Goal: Task Accomplishment & Management: Complete application form

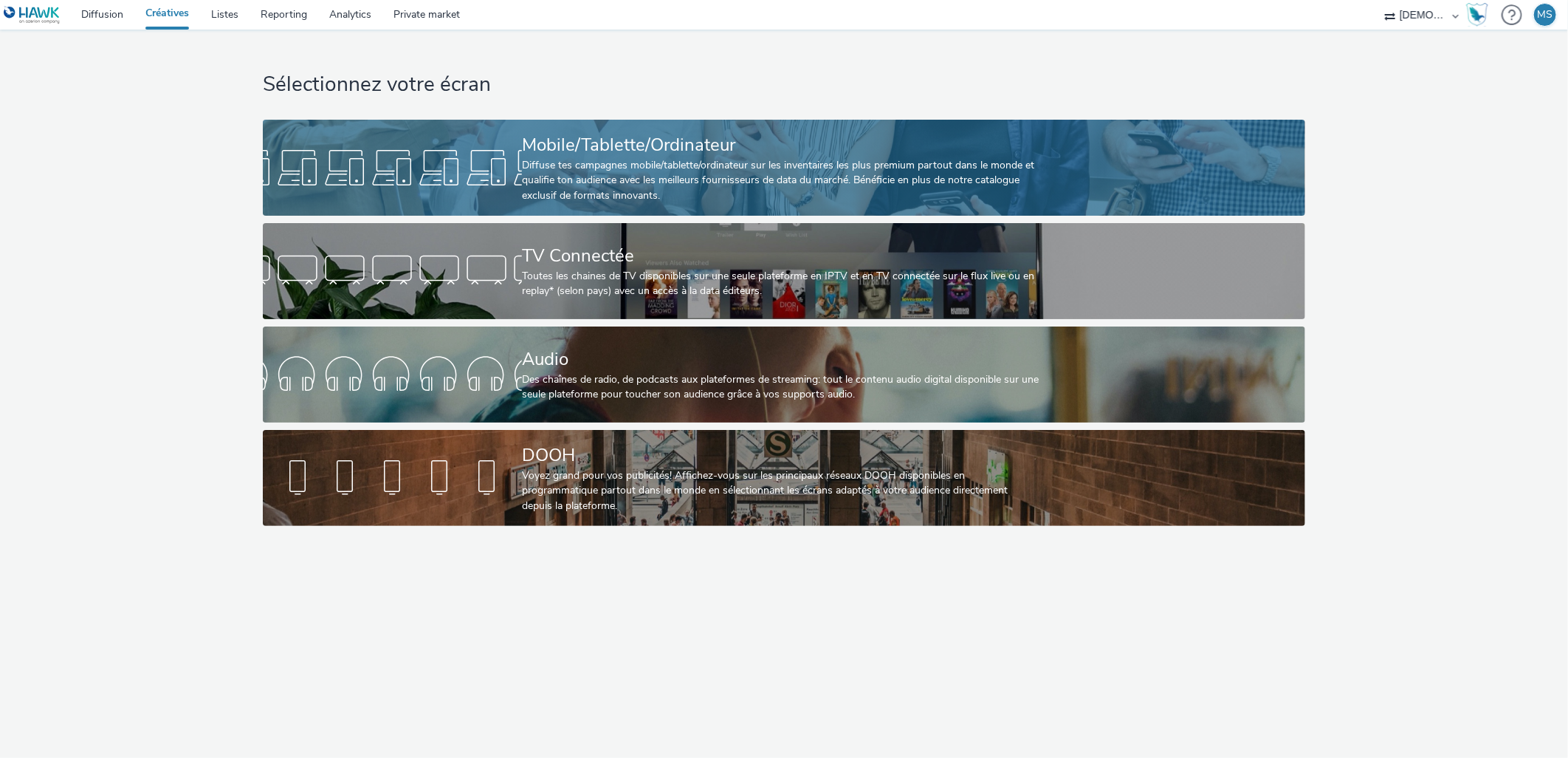
click at [600, 161] on div "Diffuse tes campagnes mobile/tablette/ordinateur sur les inventaires les plus p…" at bounding box center [781, 180] width 518 height 45
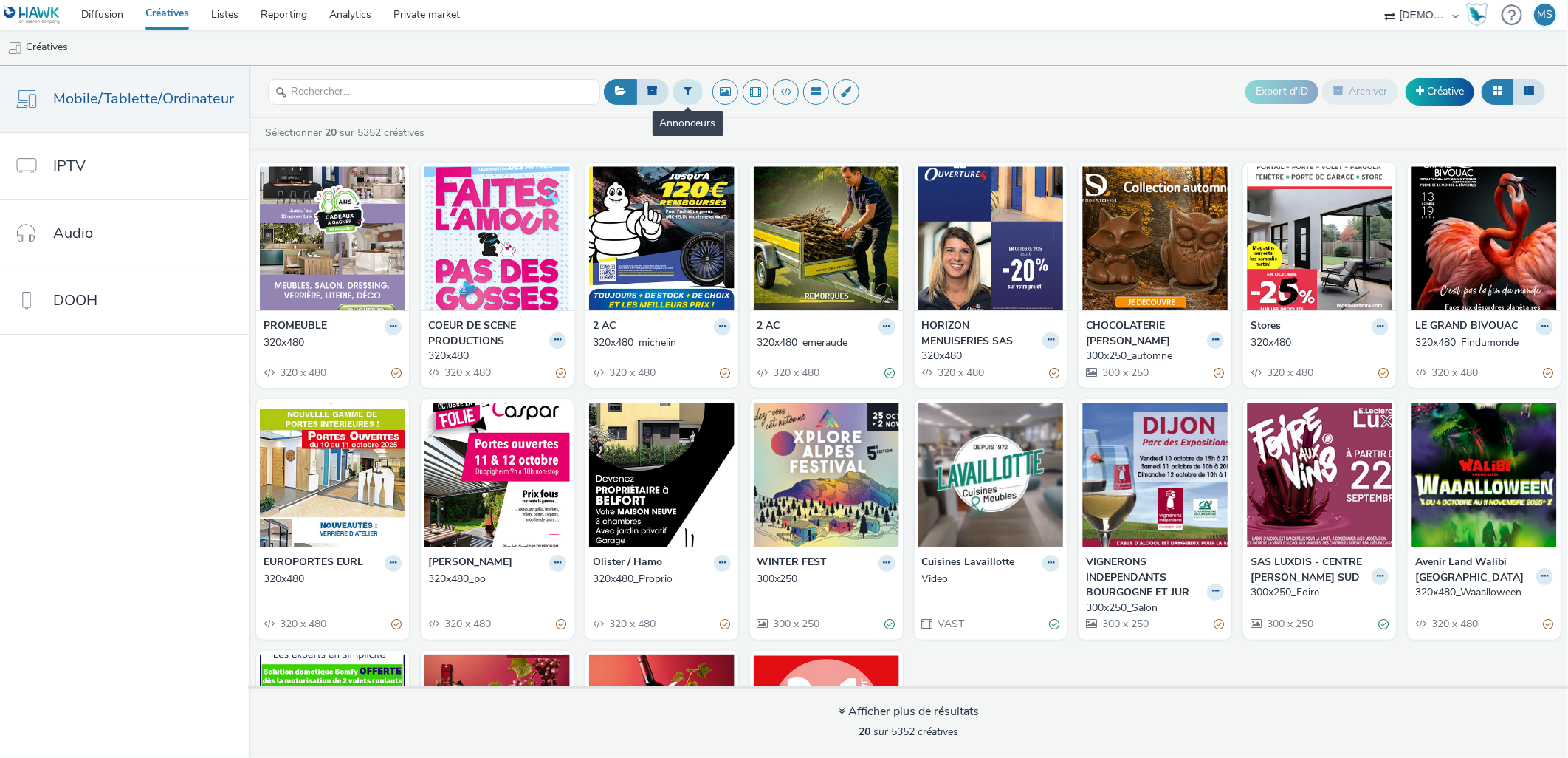
click at [684, 89] on icon at bounding box center [688, 91] width 8 height 10
click at [747, 99] on div at bounding box center [763, 97] width 104 height 18
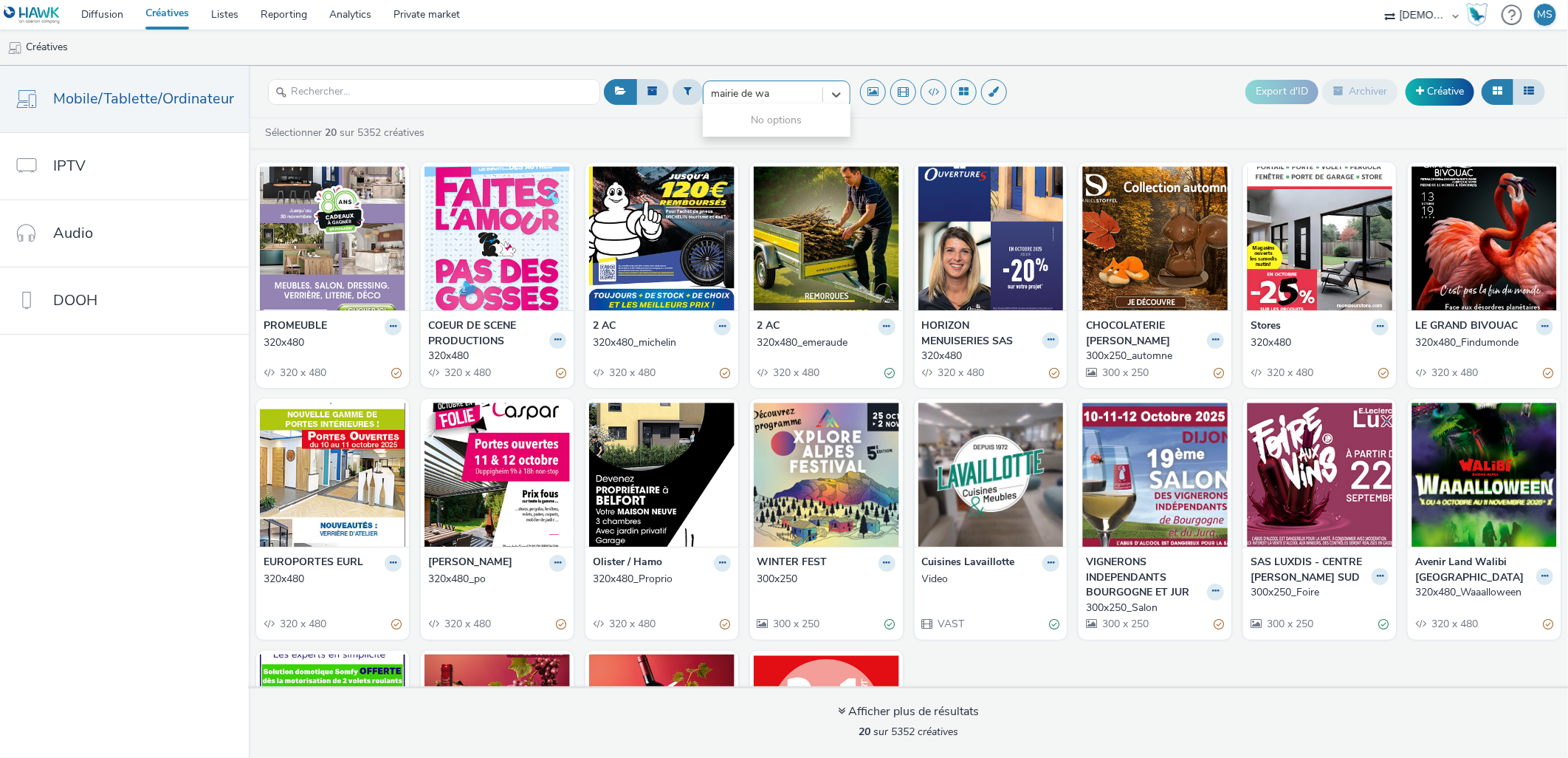
type input "mairie de w"
click at [750, 122] on span "[GEOGRAPHIC_DATA]" at bounding box center [764, 119] width 105 height 14
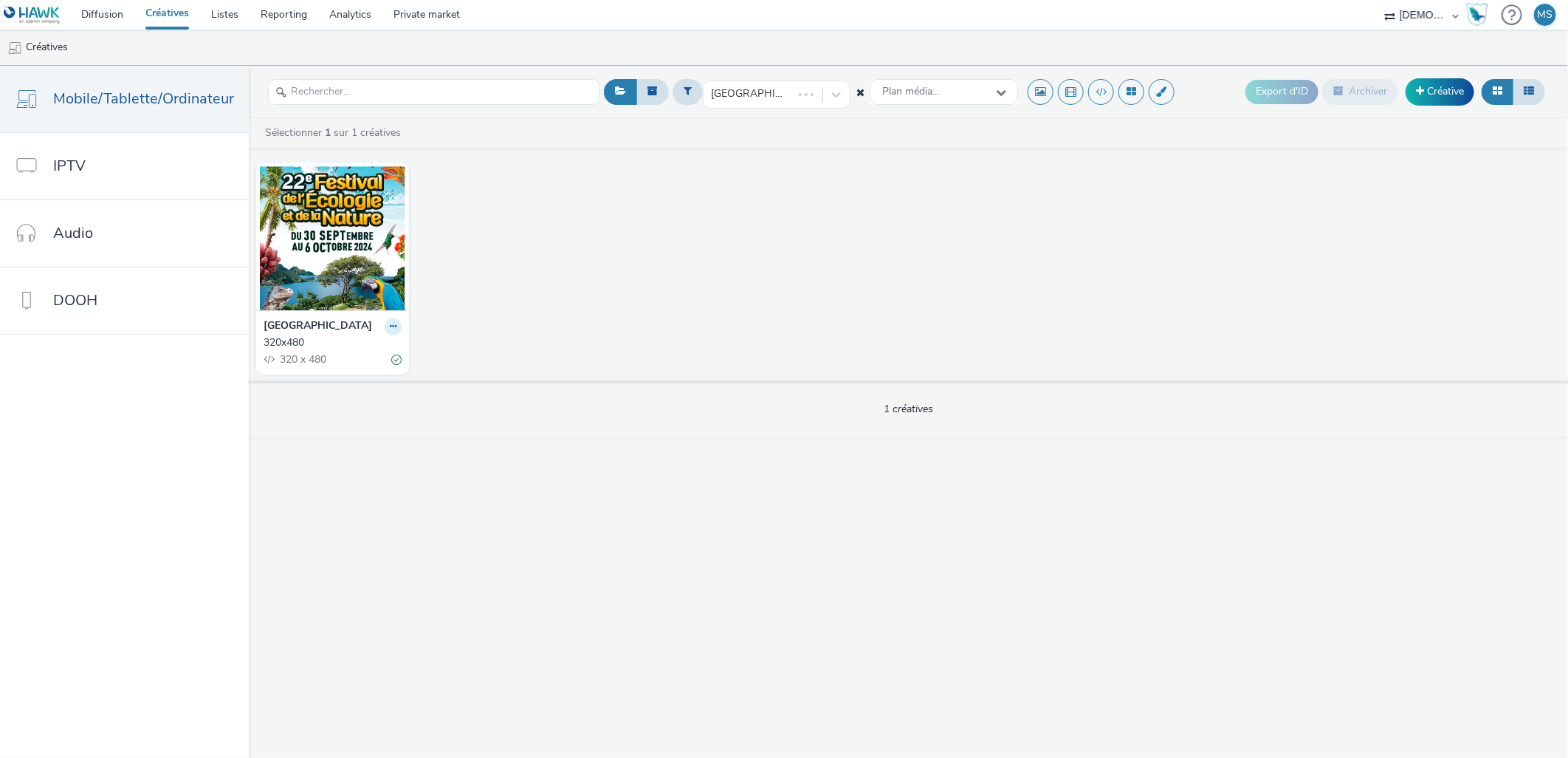
click at [390, 325] on icon at bounding box center [393, 326] width 7 height 8
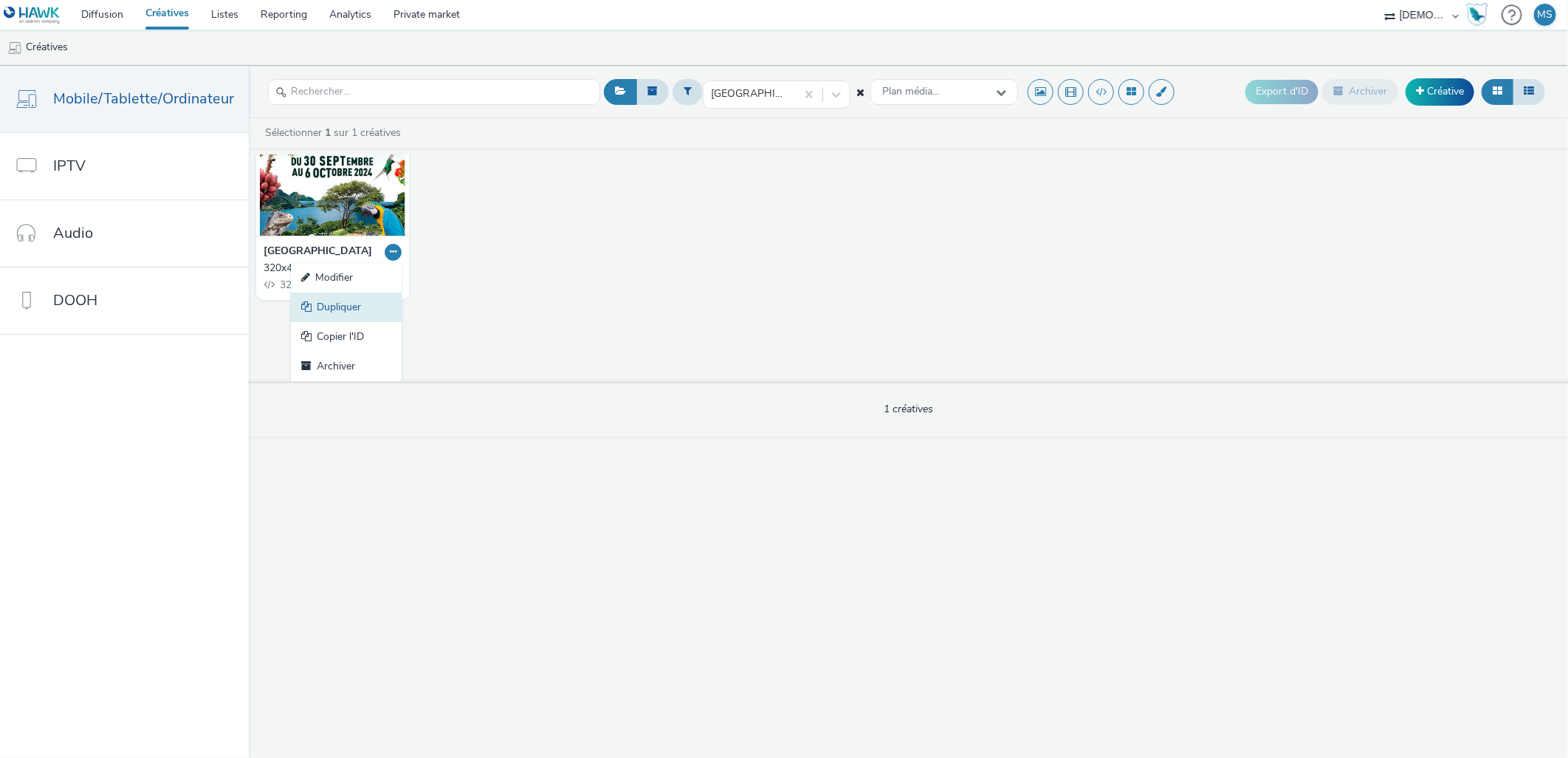
click at [330, 312] on link "Dupliquer" at bounding box center [346, 307] width 110 height 30
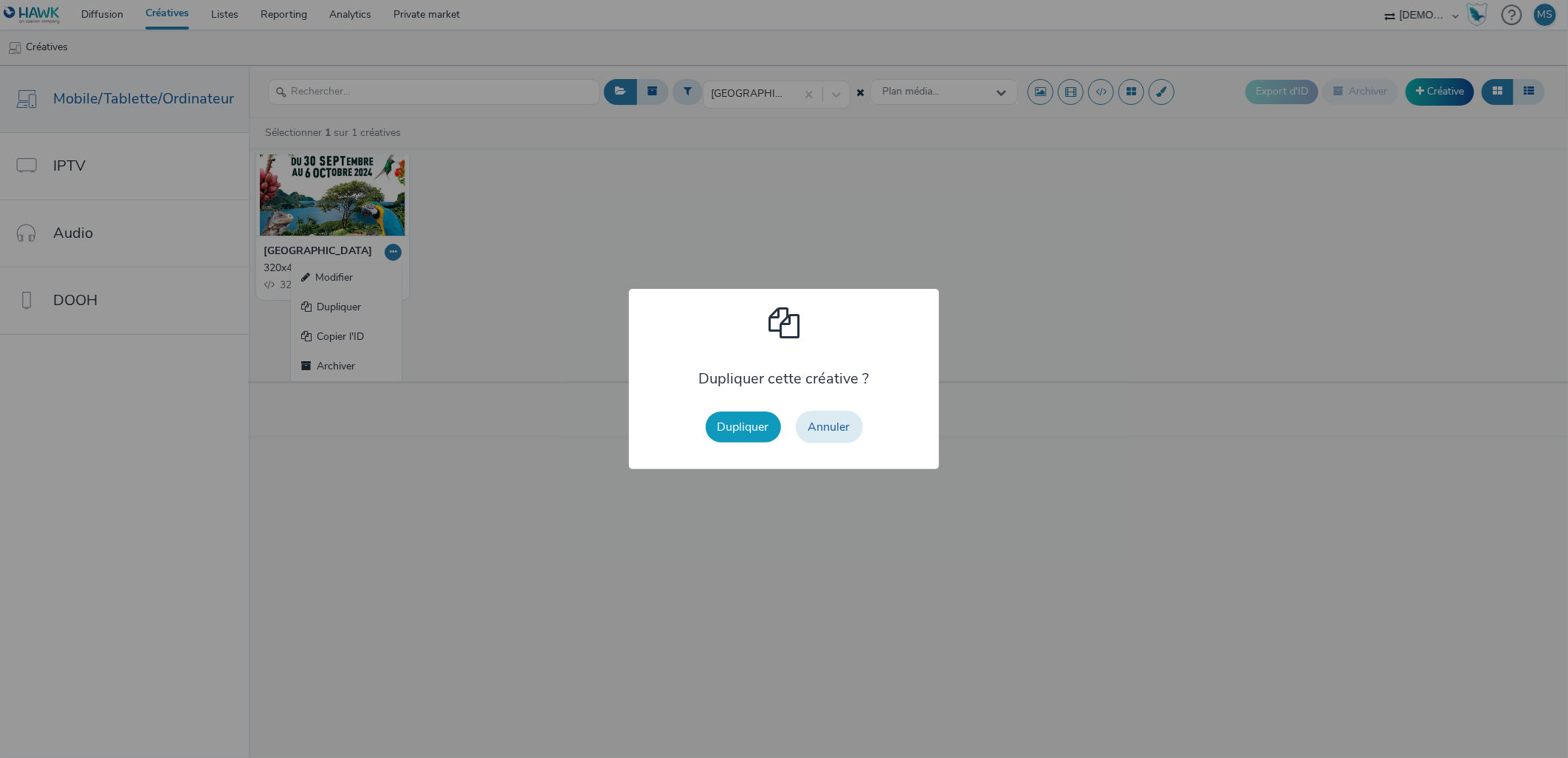
click at [754, 430] on button "Dupliquer" at bounding box center [743, 427] width 76 height 31
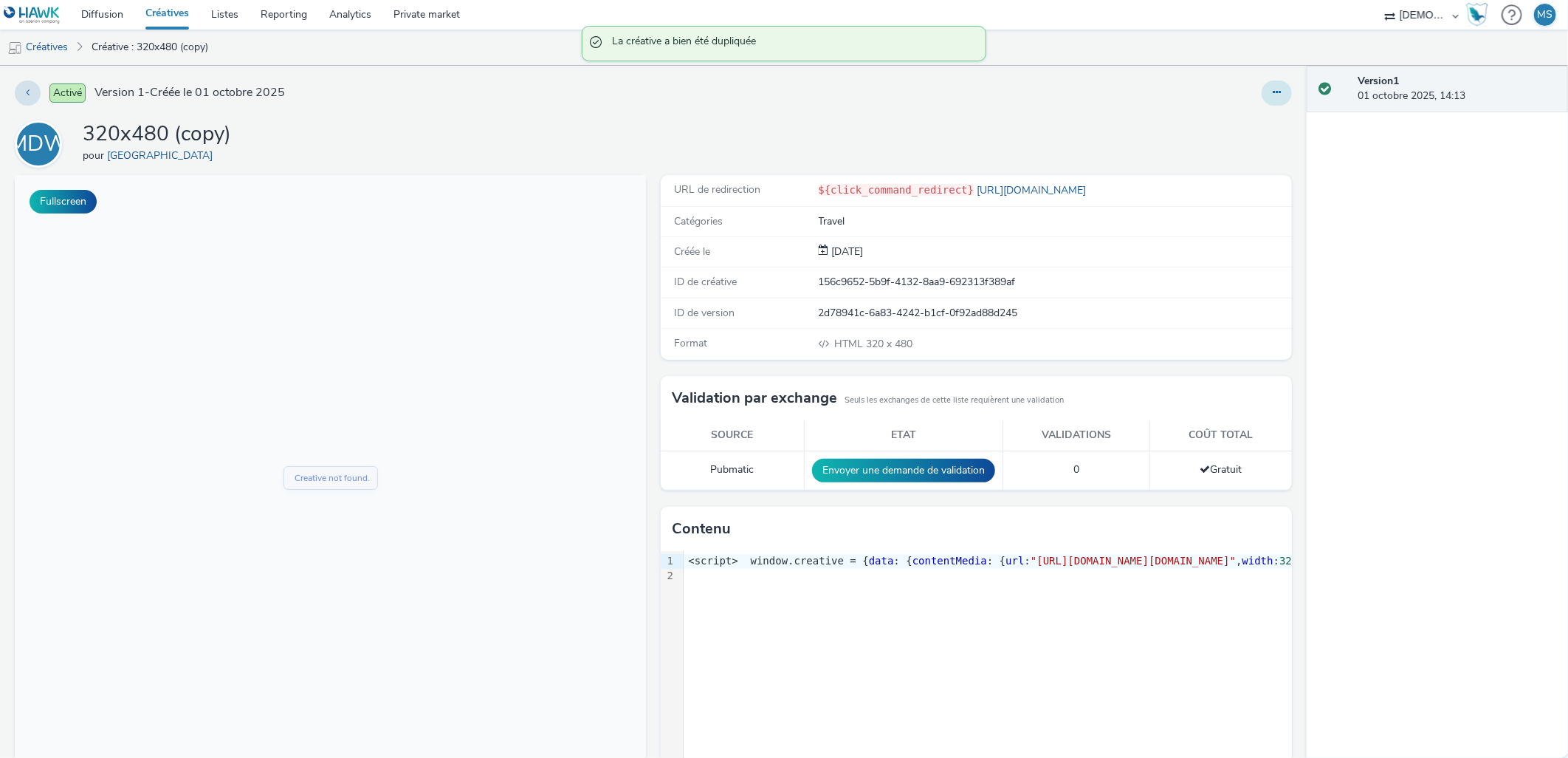
click at [1272, 90] on button at bounding box center [1277, 93] width 31 height 25
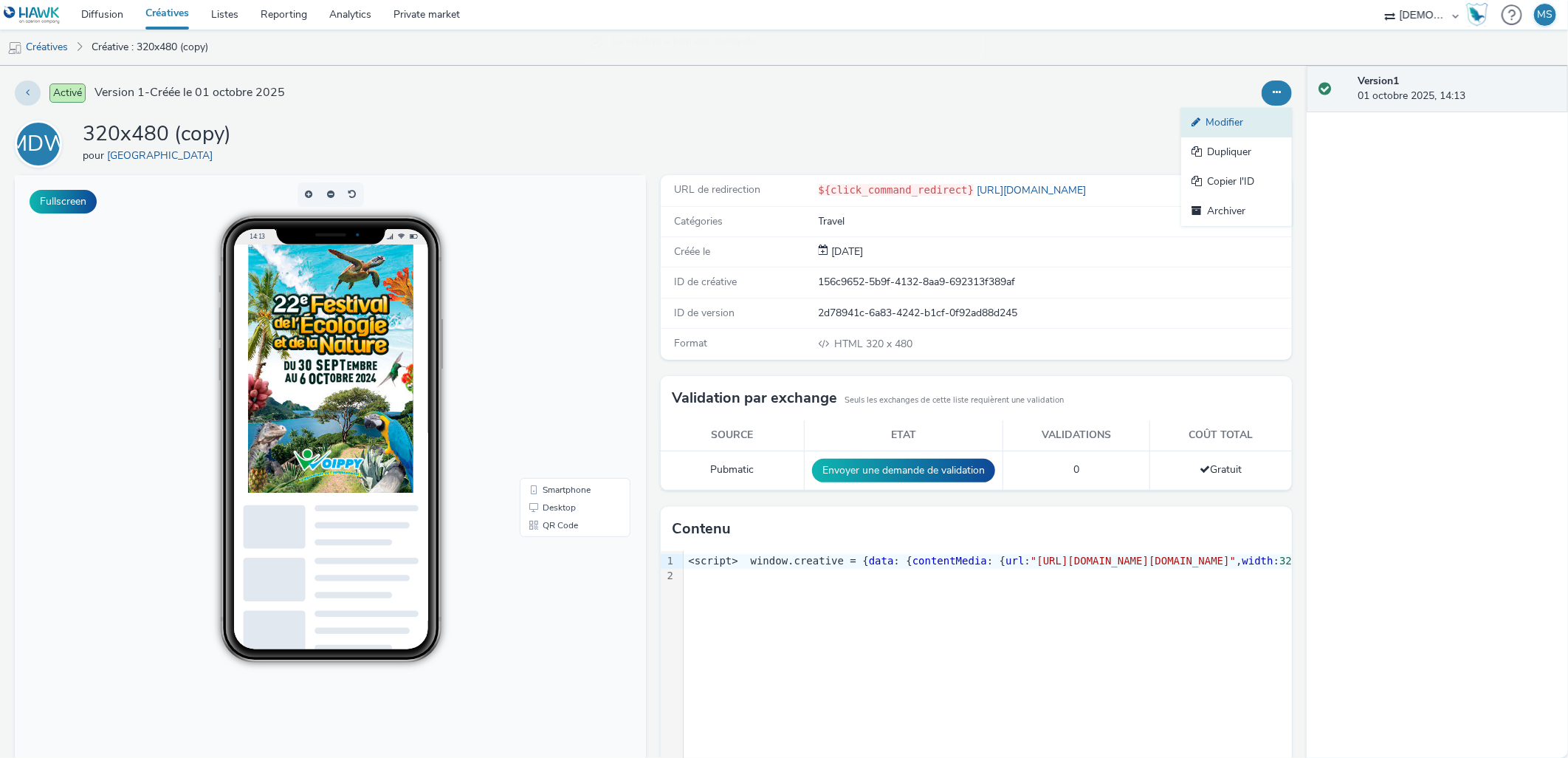
click at [1243, 123] on link "Modifier" at bounding box center [1237, 122] width 110 height 30
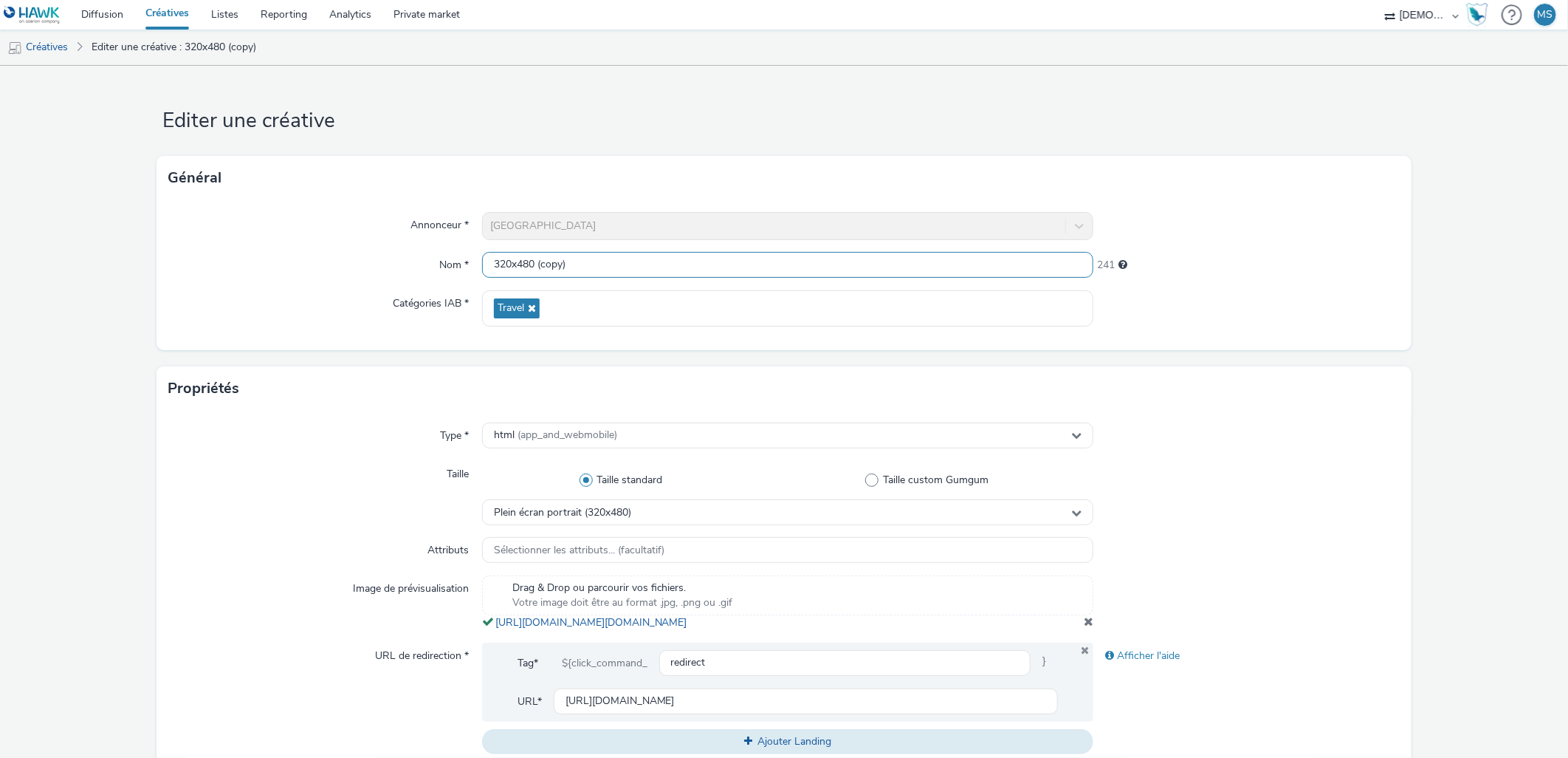
drag, startPoint x: 533, startPoint y: 267, endPoint x: 703, endPoint y: 246, distance: 171.3
click at [703, 246] on div "Annonceur * MAIRIE DE WOIPPY Nom * 320x480 (copy) 241 Catégories IAB * Travel" at bounding box center [783, 275] width 1255 height 150
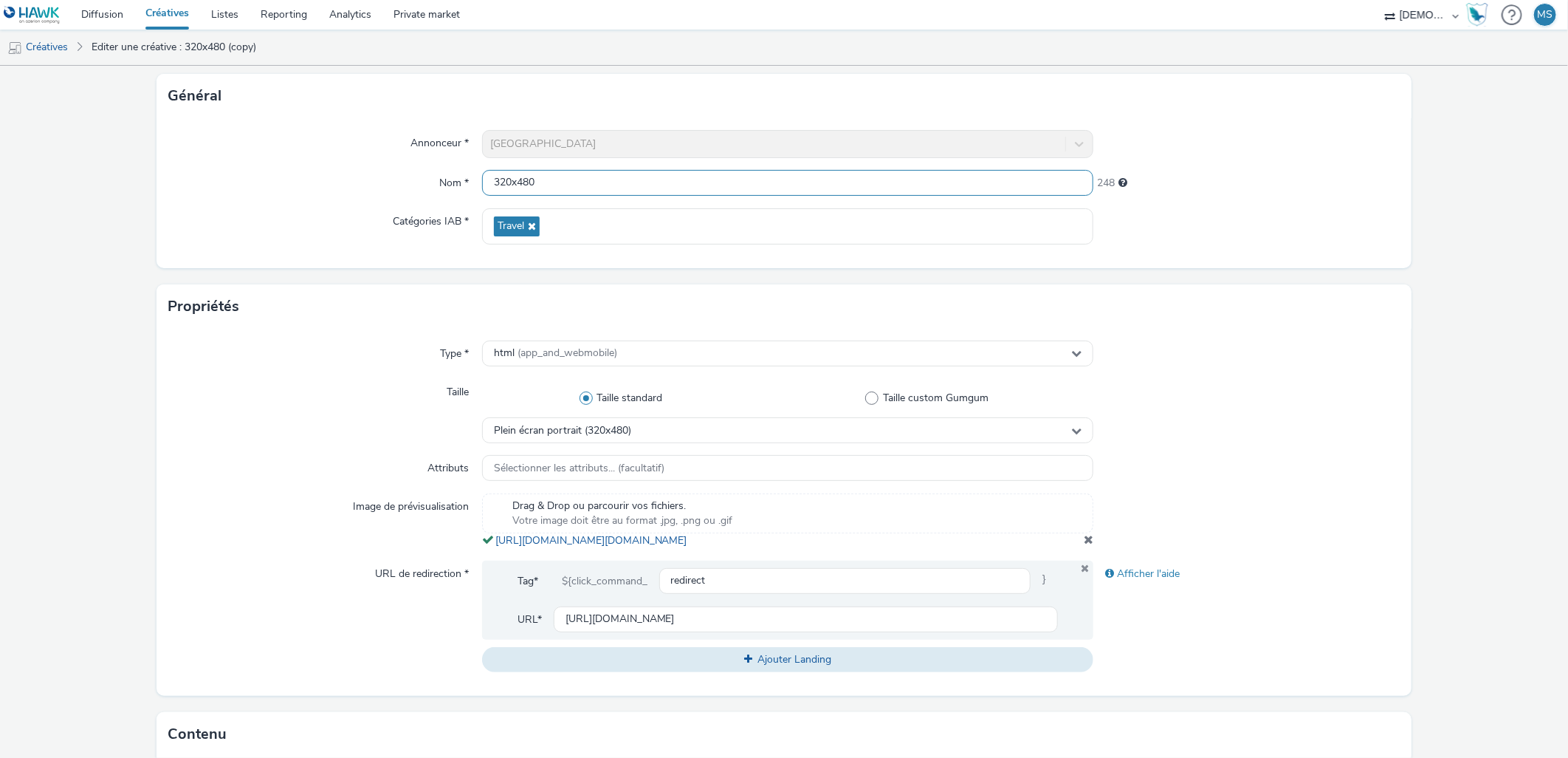
type input "320x480"
click at [1084, 545] on span at bounding box center [1088, 540] width 9 height 12
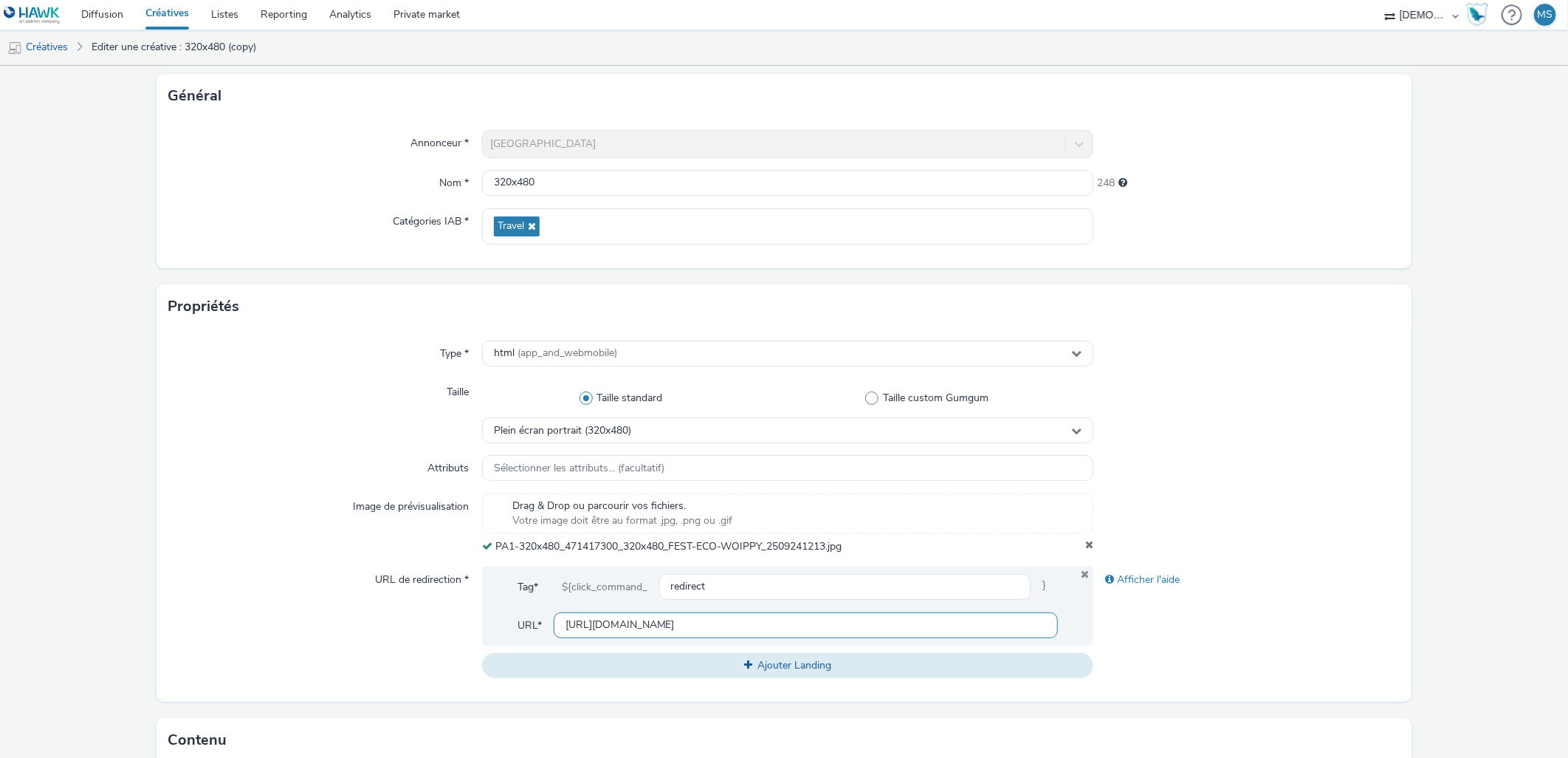
click at [663, 635] on input "https://www.ville-woippy.fr/?utm_source=ERV&utm_campaign=426276000&utm_medium=P…" at bounding box center [806, 625] width 505 height 25
click at [663, 634] on input "https://www.ville-woippy.fr/?utm_source=ERV&utm_campaign=426276000&utm_medium=P…" at bounding box center [806, 625] width 505 height 25
paste input "https://www.facebook.com/profile.php?id=61580620397467"
type input "https://www.facebook.com/profile.php?id=61580620397467"
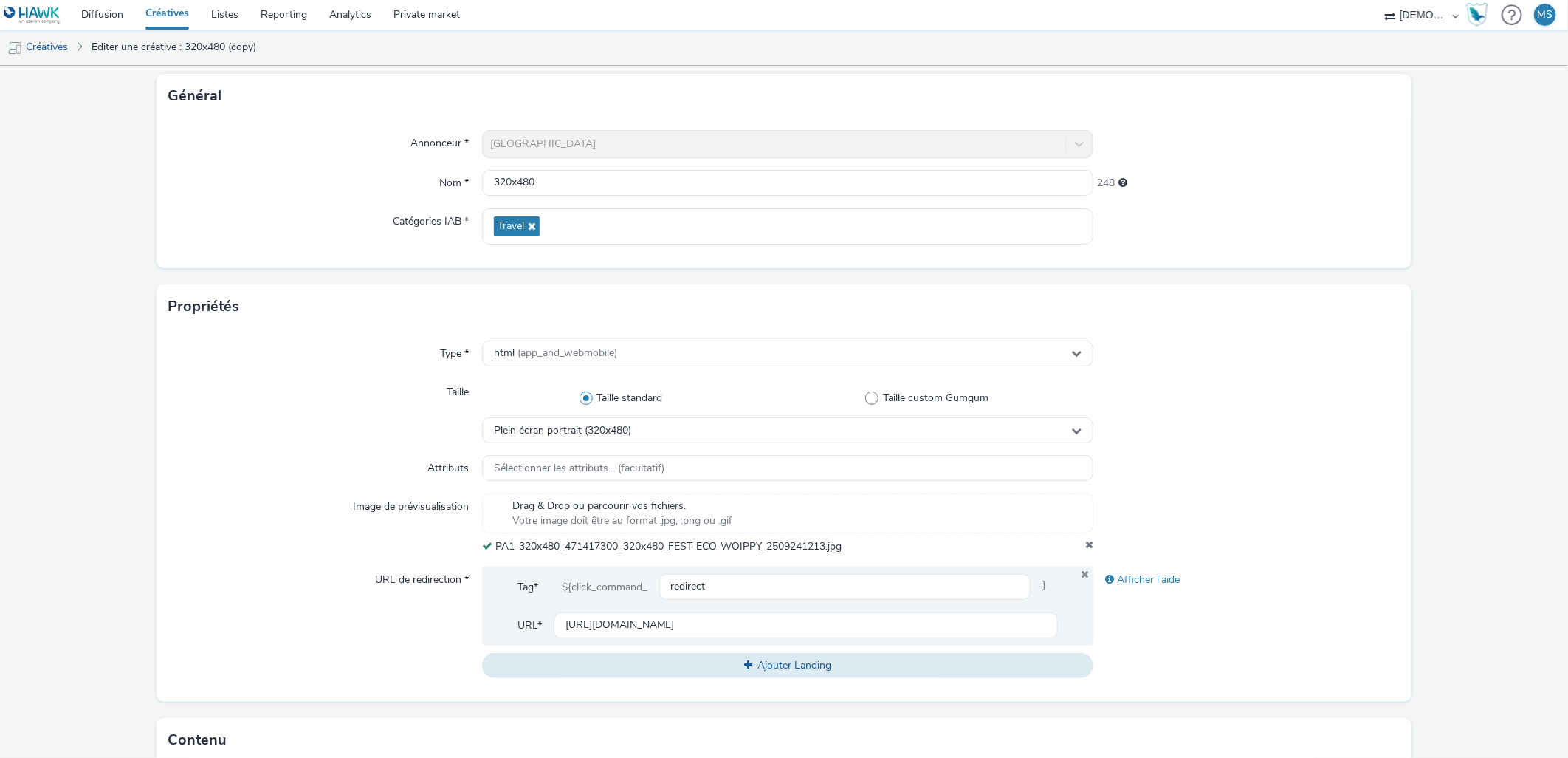
click at [1360, 444] on div "Type * html (app_and_webmobile) Taille Taille standard Taille custom Gumgum Ple…" at bounding box center [783, 515] width 1255 height 373
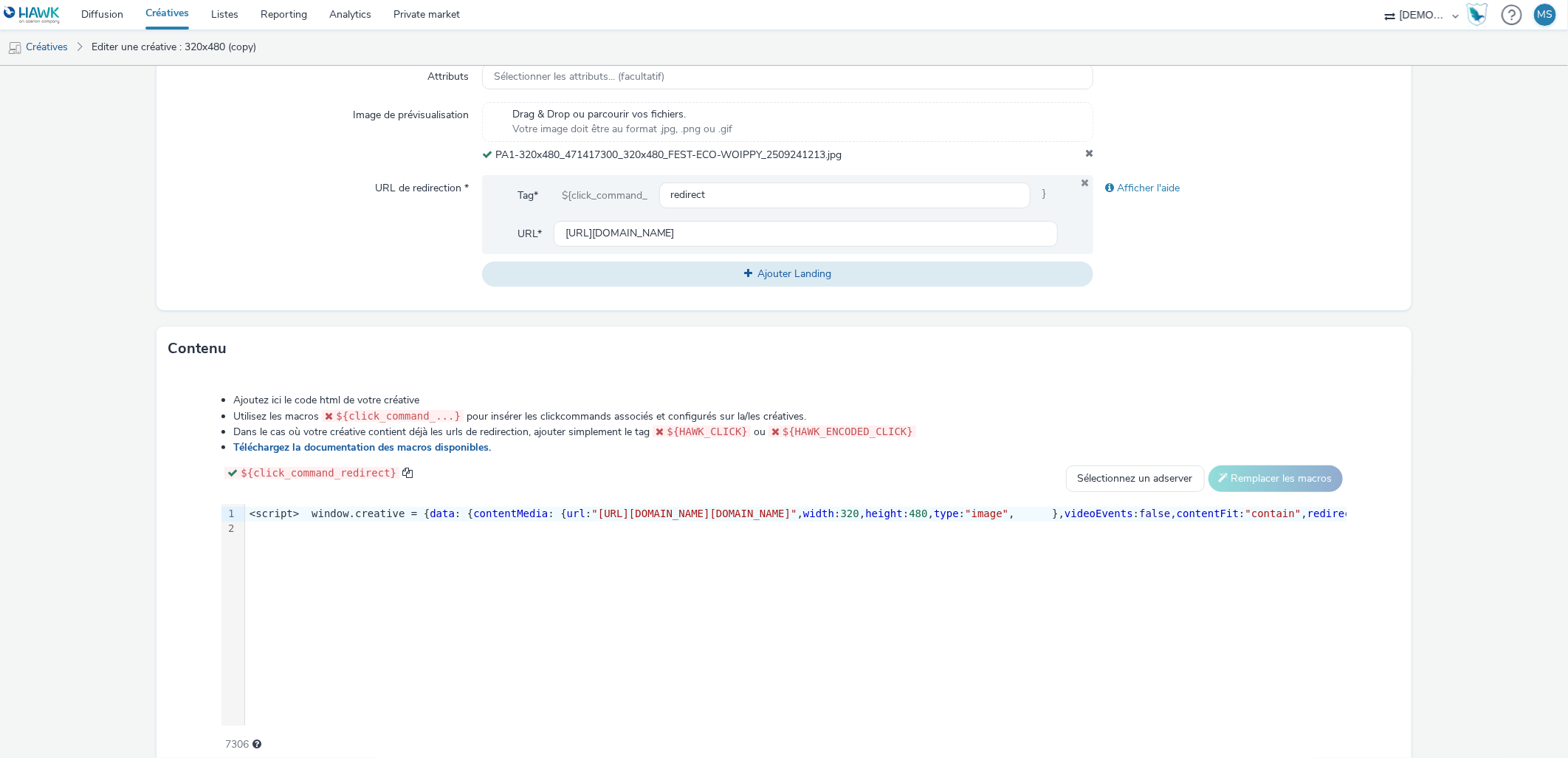
scroll to position [539, 0]
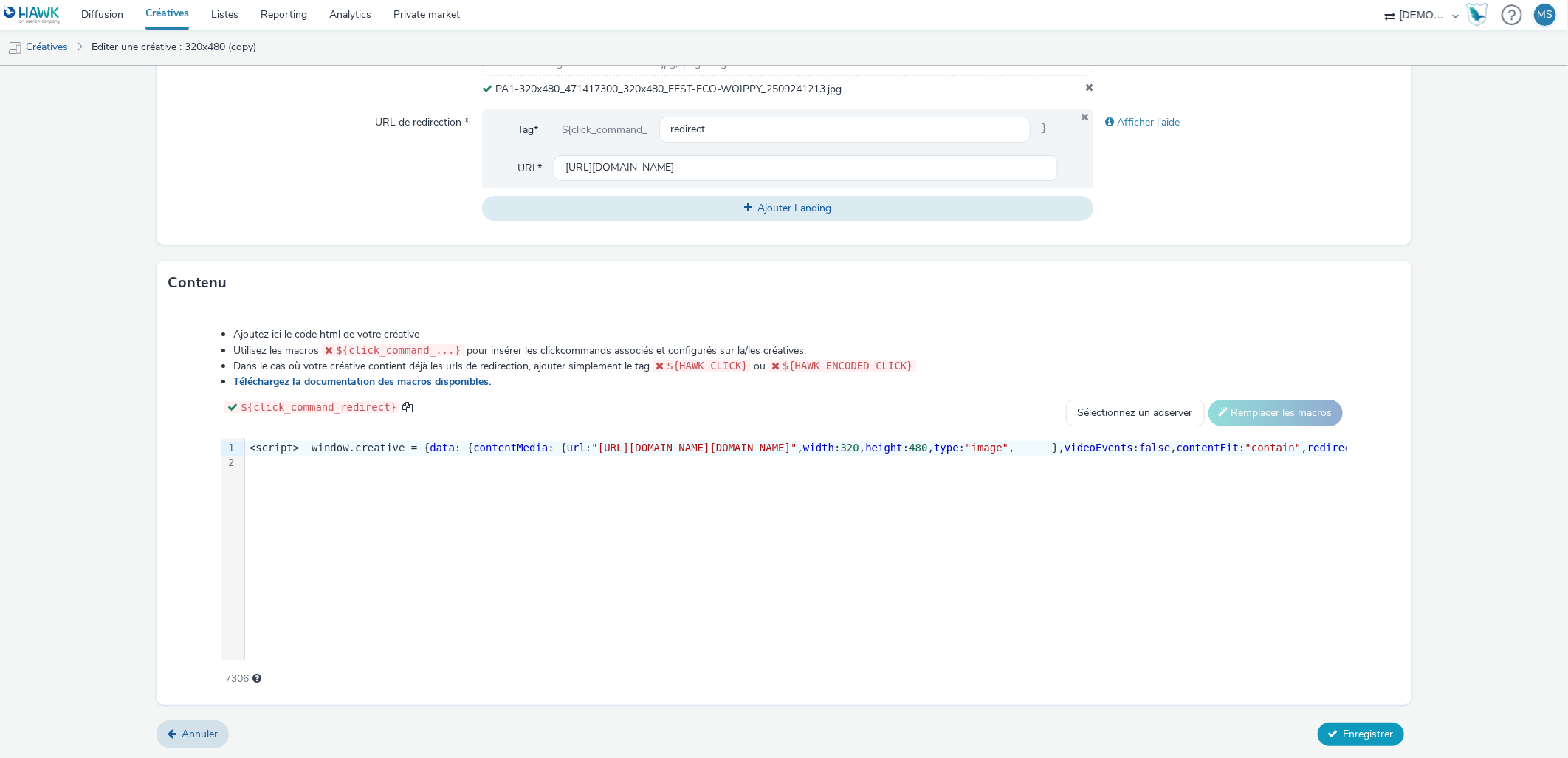
click at [1346, 733] on span "Enregistrer" at bounding box center [1368, 733] width 50 height 14
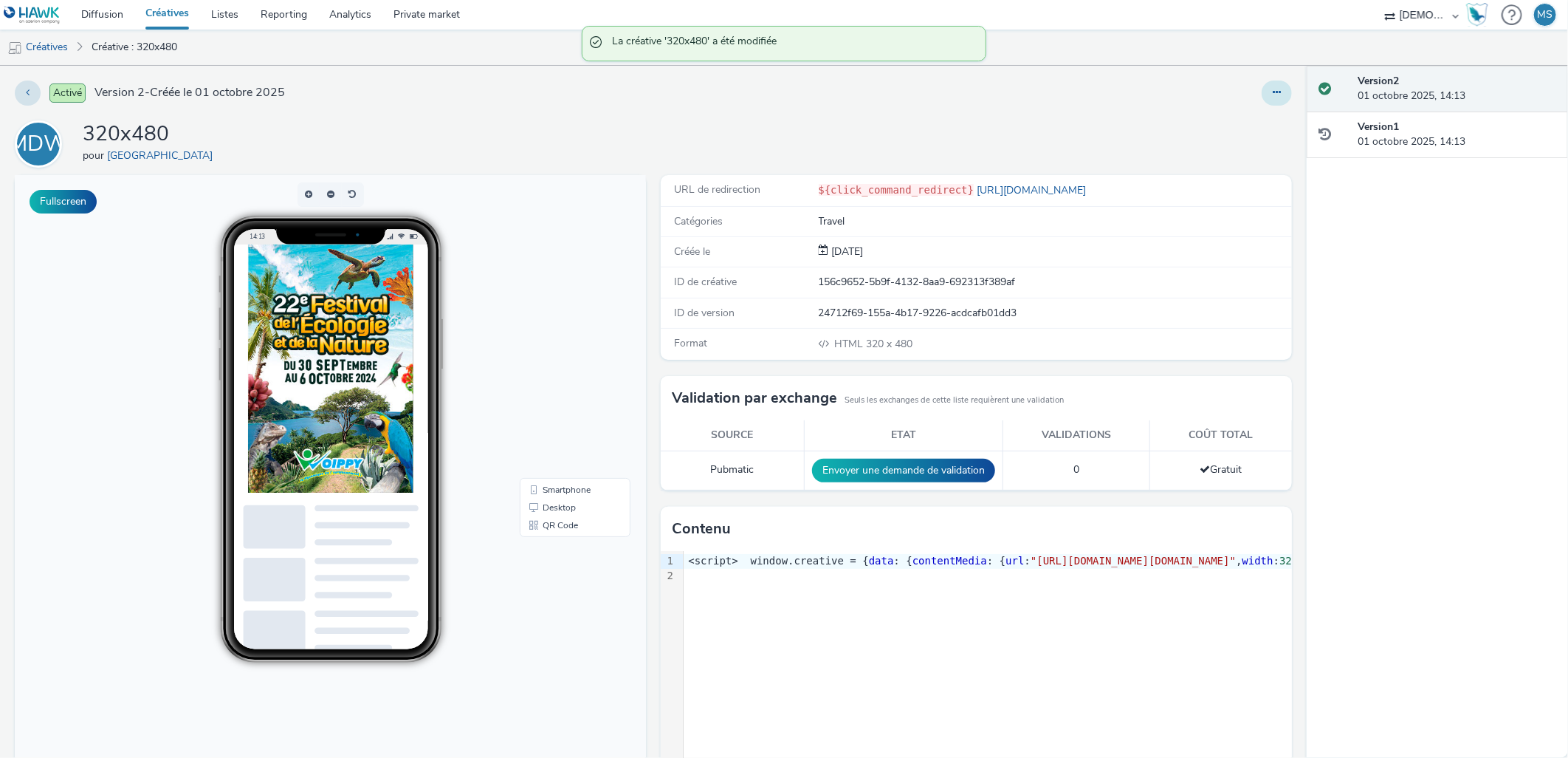
click at [1272, 96] on icon at bounding box center [1277, 93] width 8 height 10
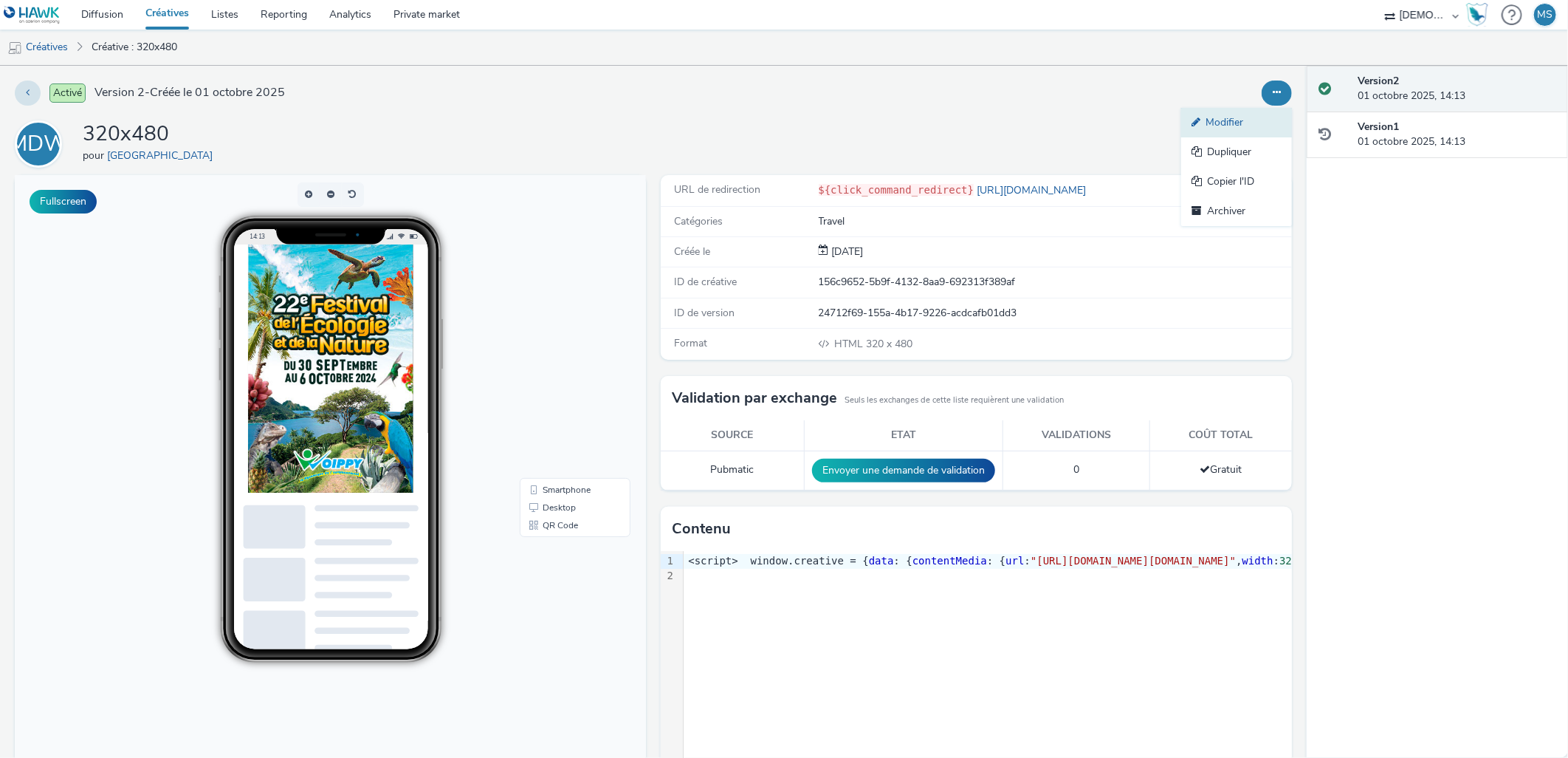
click at [1232, 121] on link "Modifier" at bounding box center [1237, 122] width 110 height 30
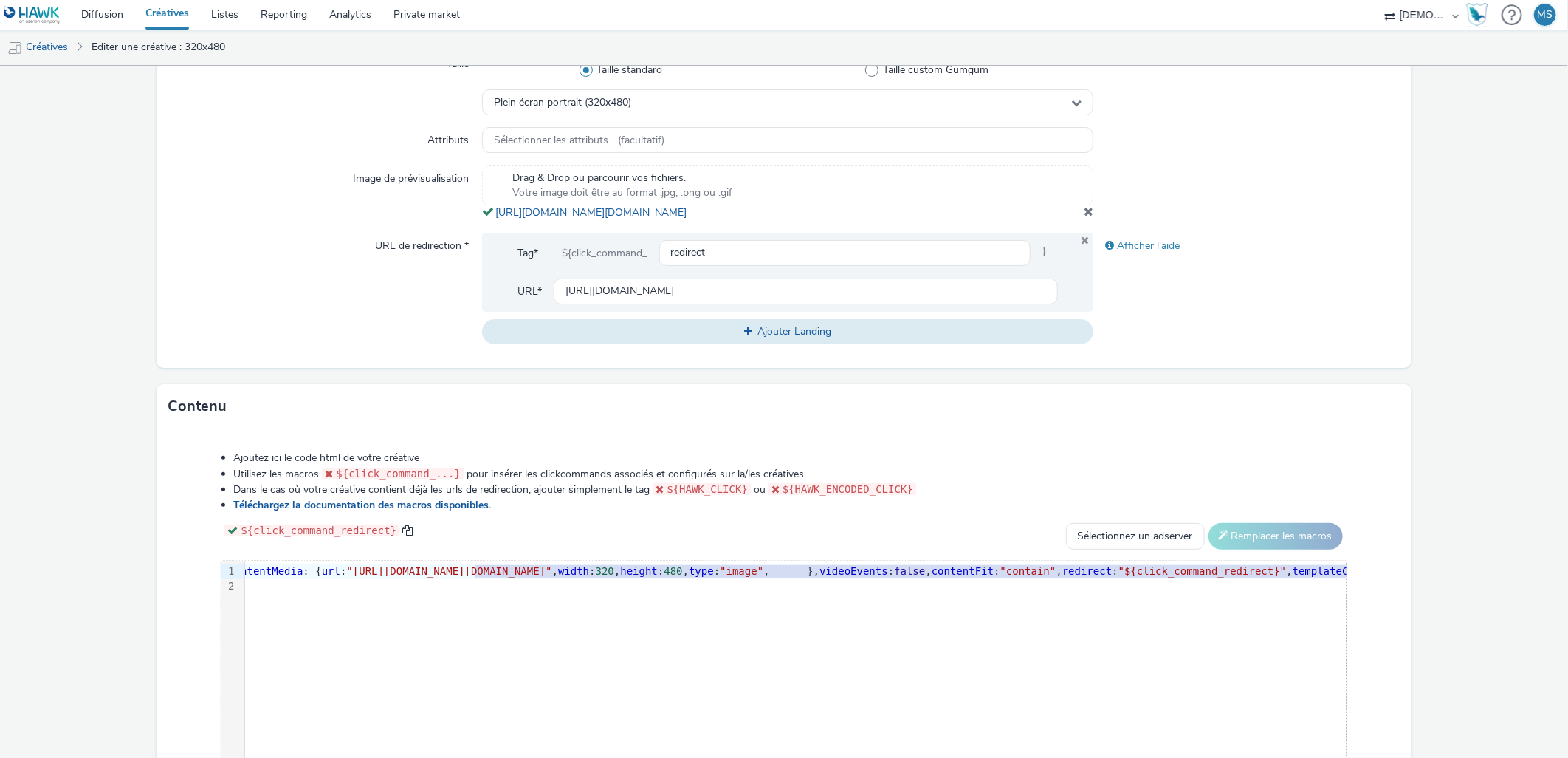
scroll to position [0, 398]
drag, startPoint x: 719, startPoint y: 584, endPoint x: 1223, endPoint y: 581, distance: 504.0
click at [399, 577] on span ""https://tabmo-cdn.s3.eu-west-1.amazonaws.com/hawk.tabmo.io/organizations/38dc9…" at bounding box center [297, 571] width 206 height 12
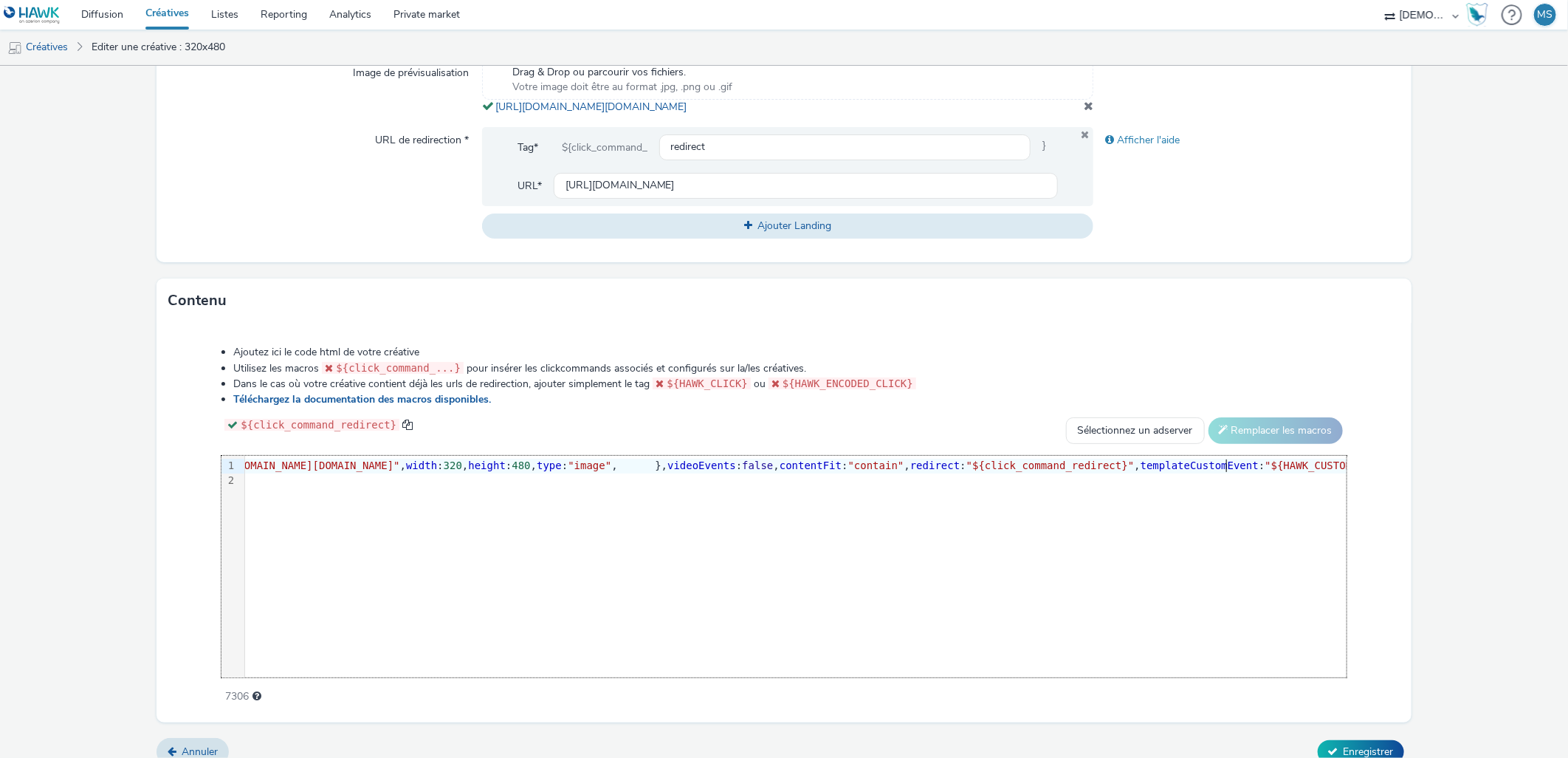
scroll to position [548, 0]
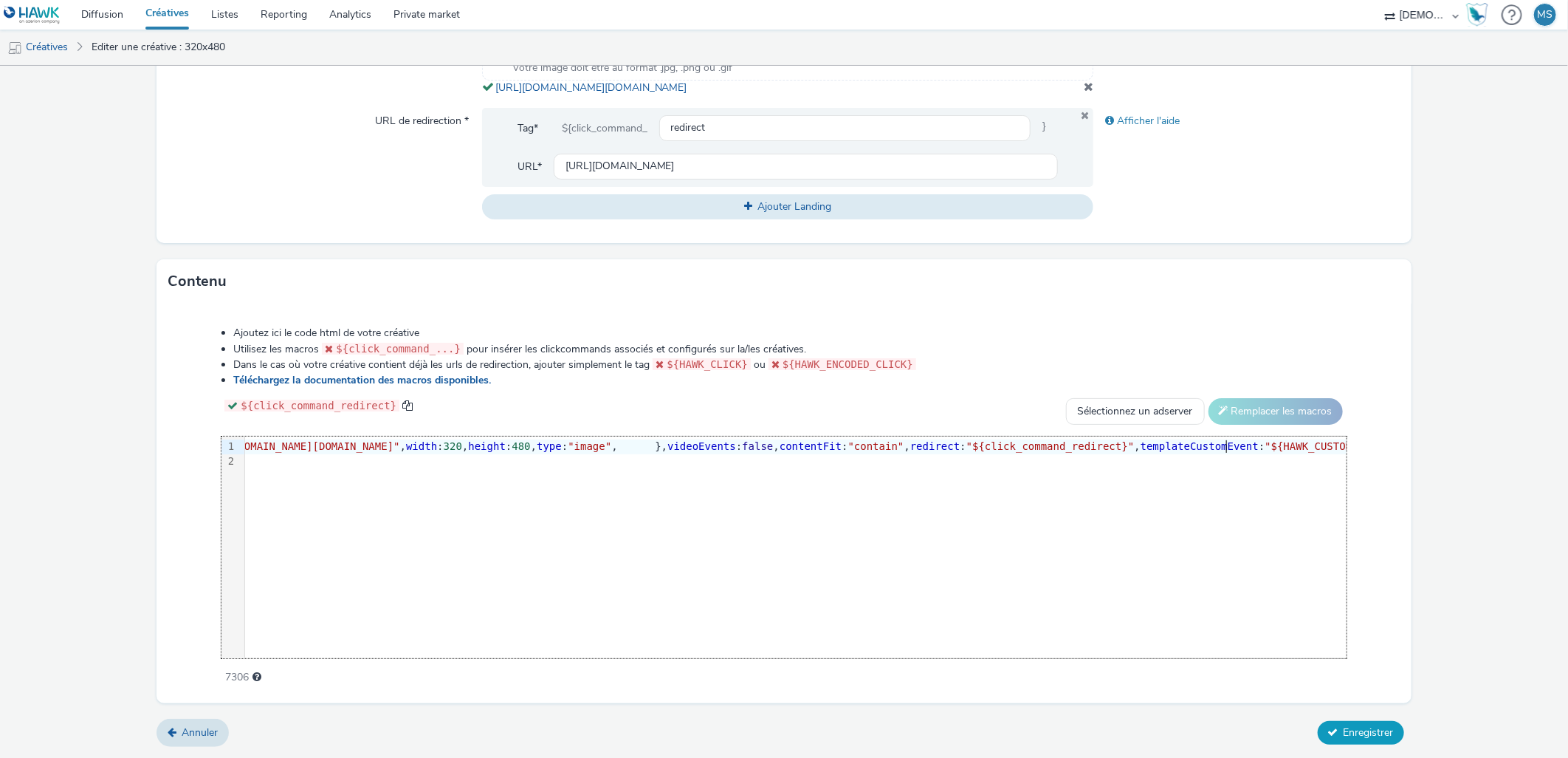
click at [1356, 736] on span "Enregistrer" at bounding box center [1368, 733] width 50 height 14
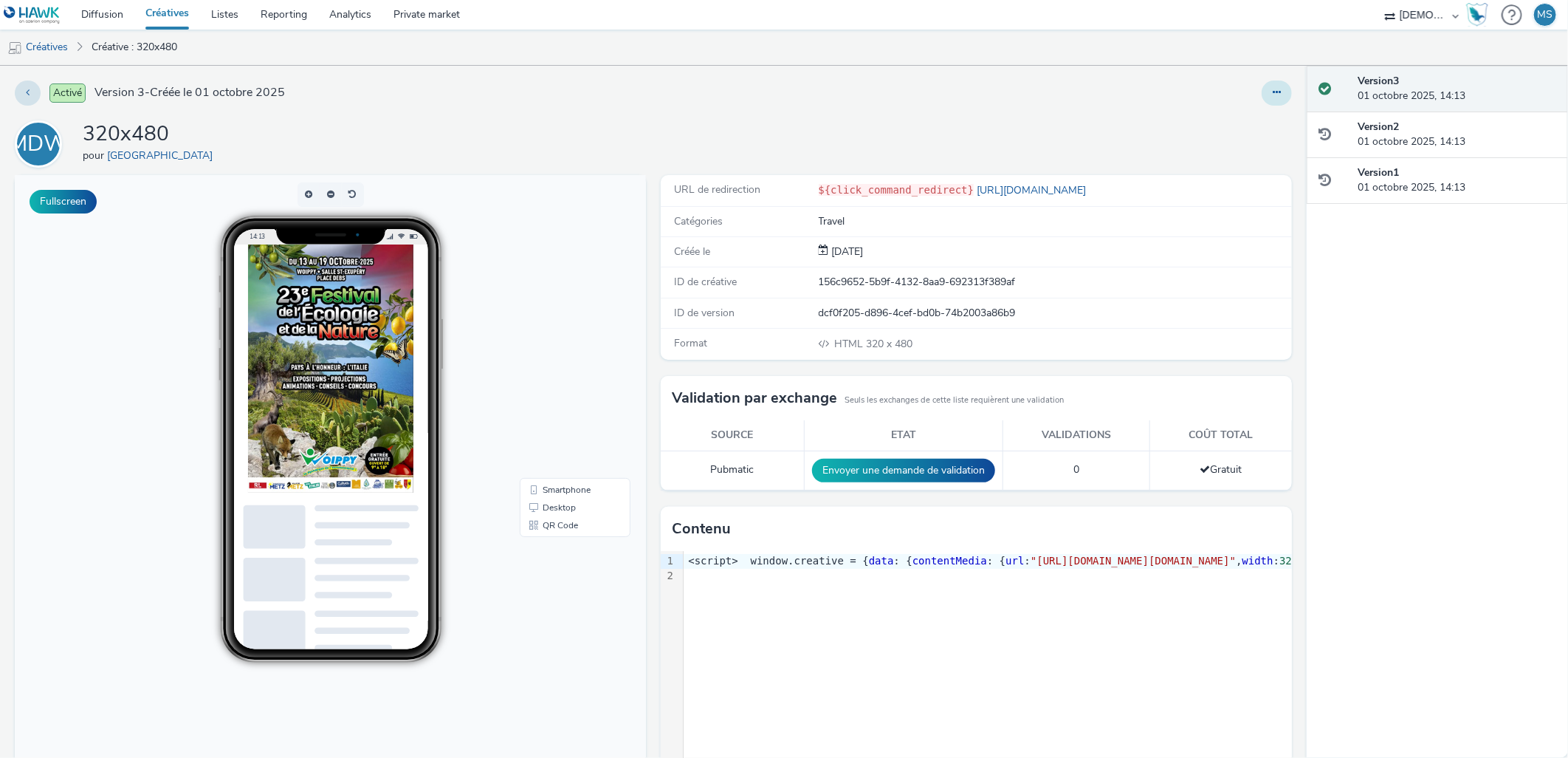
click at [1272, 99] on button at bounding box center [1277, 93] width 31 height 25
click at [1262, 129] on link "Modifier" at bounding box center [1237, 122] width 110 height 30
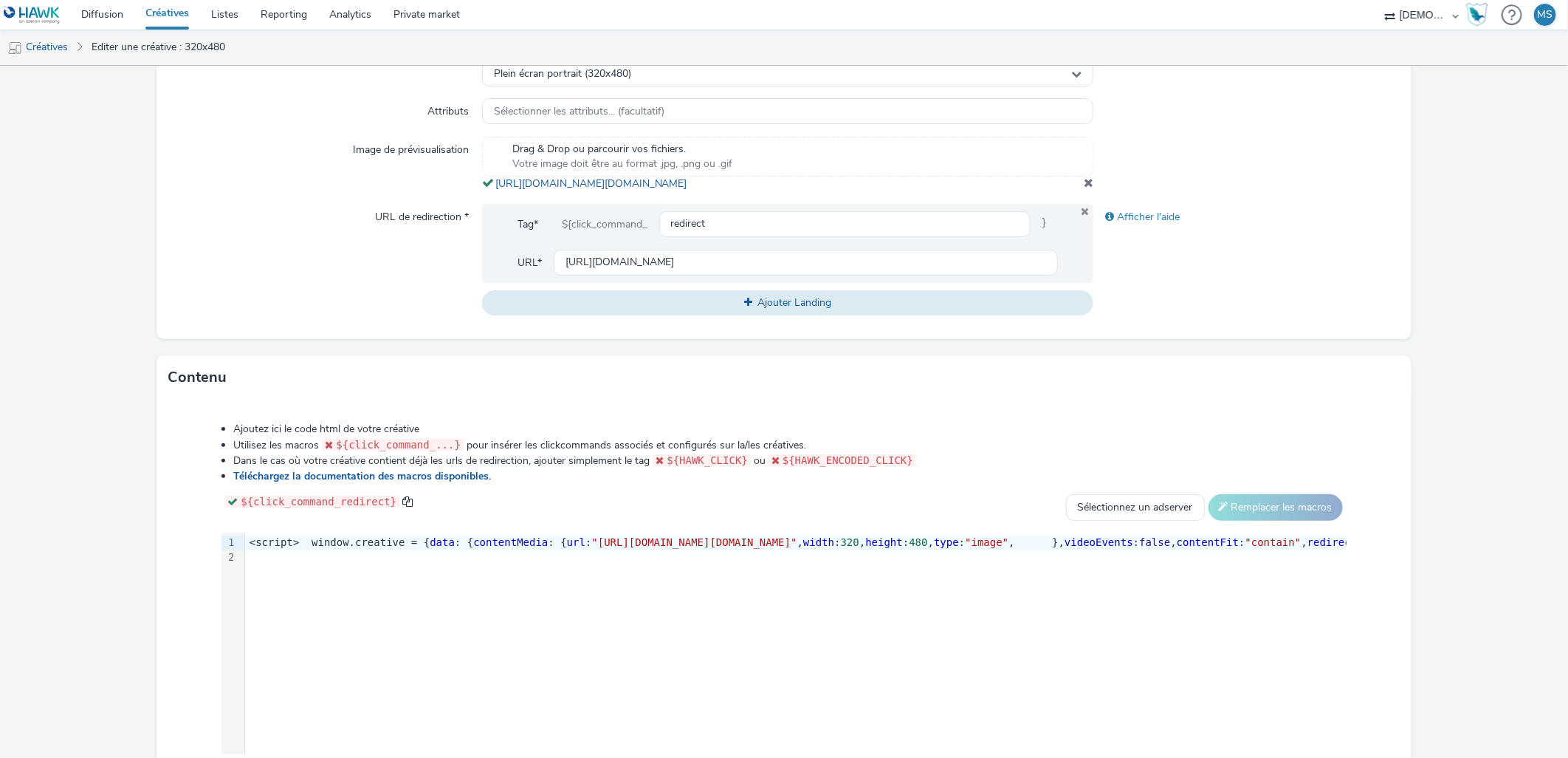
scroll to position [548, 0]
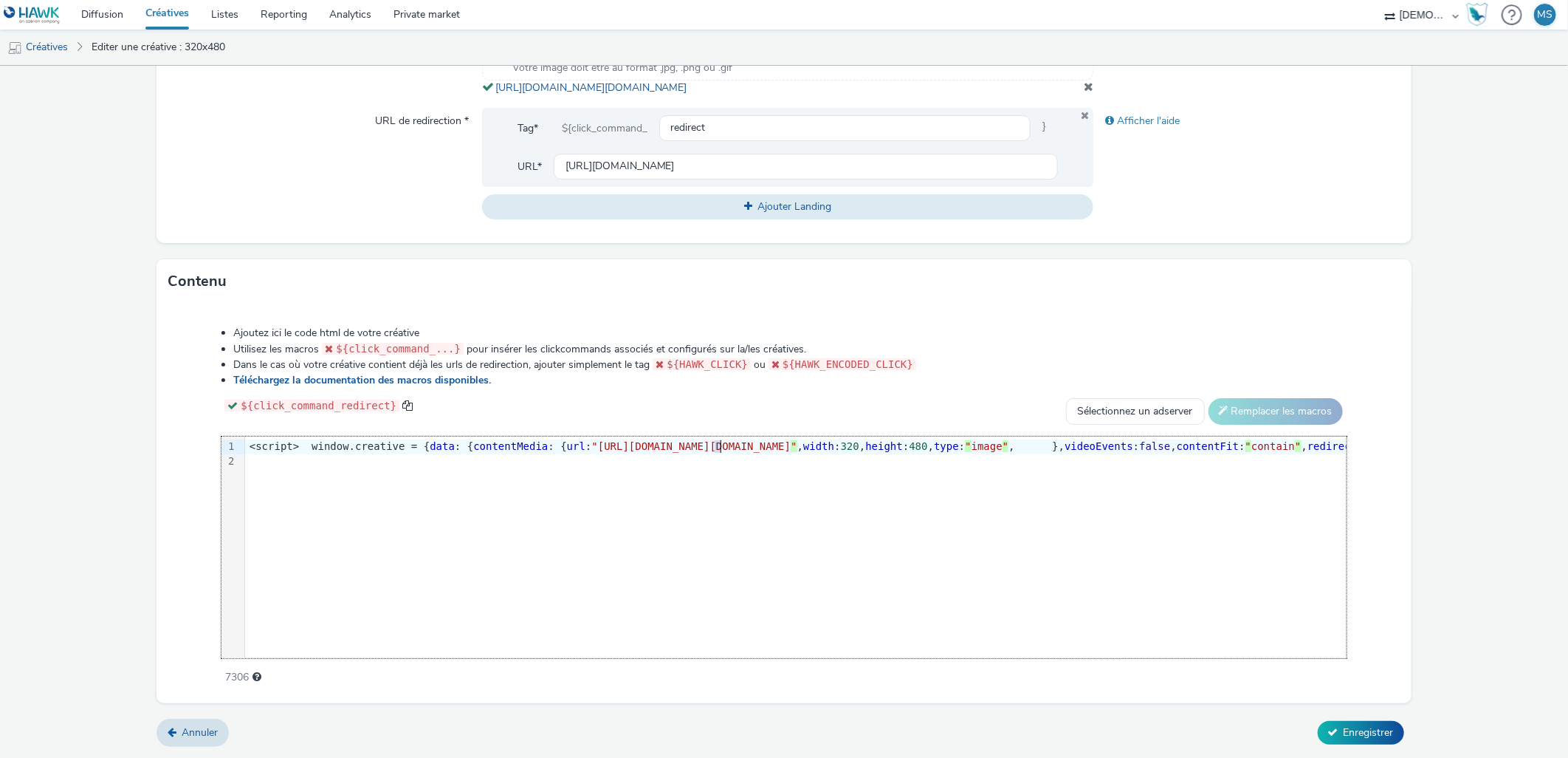
click at [718, 447] on span ""https://tabmo-cdn.s3.eu-west-1.amazonaws.com/hawk.tabmo.io/organizations/38dc9…" at bounding box center [691, 446] width 200 height 12
click at [713, 446] on span ""https://tabmo-cdn.s3.eu-west-1.amazonaws.com/hawk.tabmo.io/organizations/38dc9…" at bounding box center [694, 446] width 206 height 12
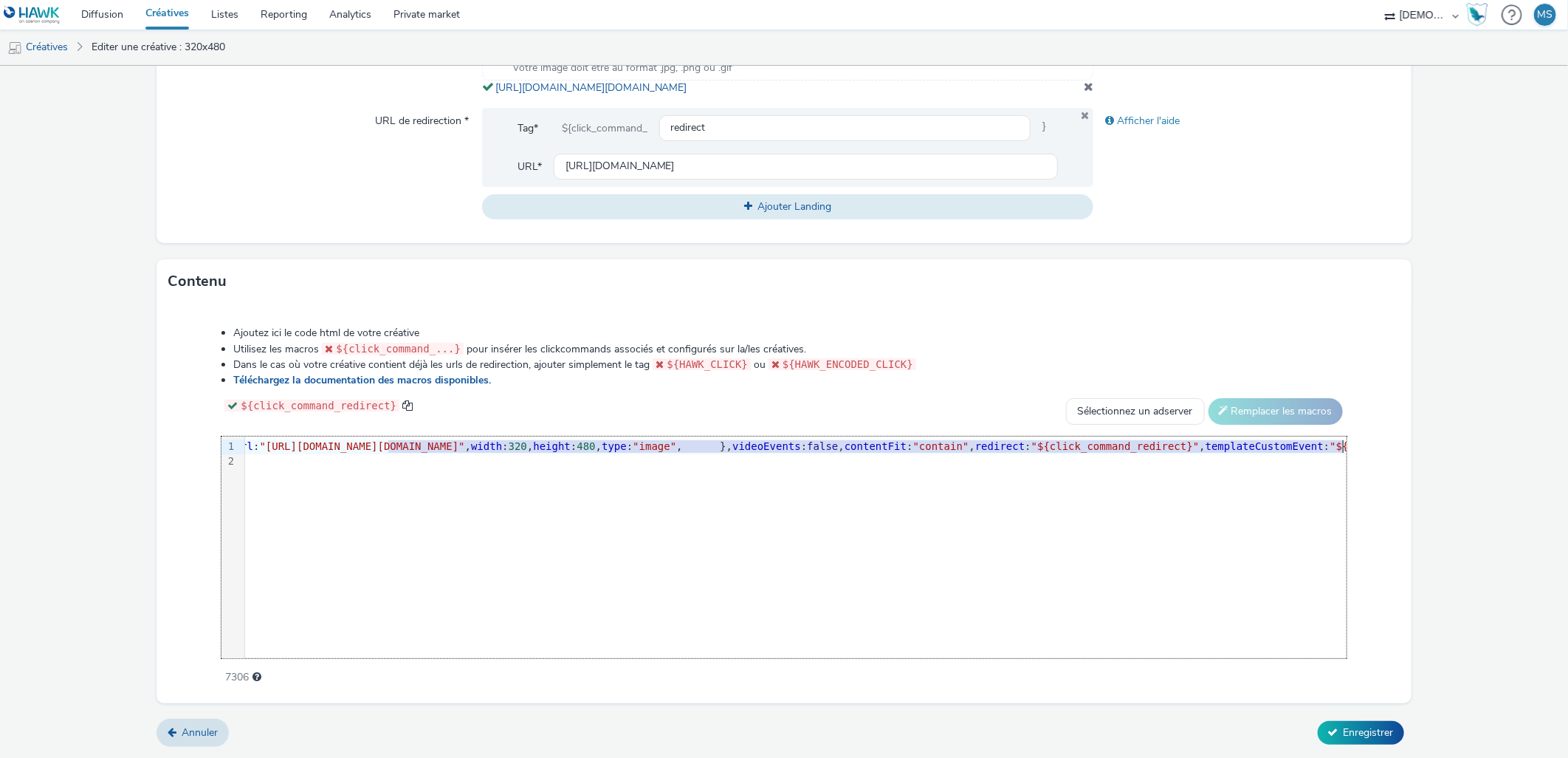
scroll to position [0, 352]
drag, startPoint x: 721, startPoint y: 445, endPoint x: 1268, endPoint y: 444, distance: 547.0
click at [445, 444] on span ""https://tabmo-cdn.s3.eu-west-1.amazonaws.com/hawk.tabmo.io/organizations/38dc9…" at bounding box center [342, 446] width 206 height 12
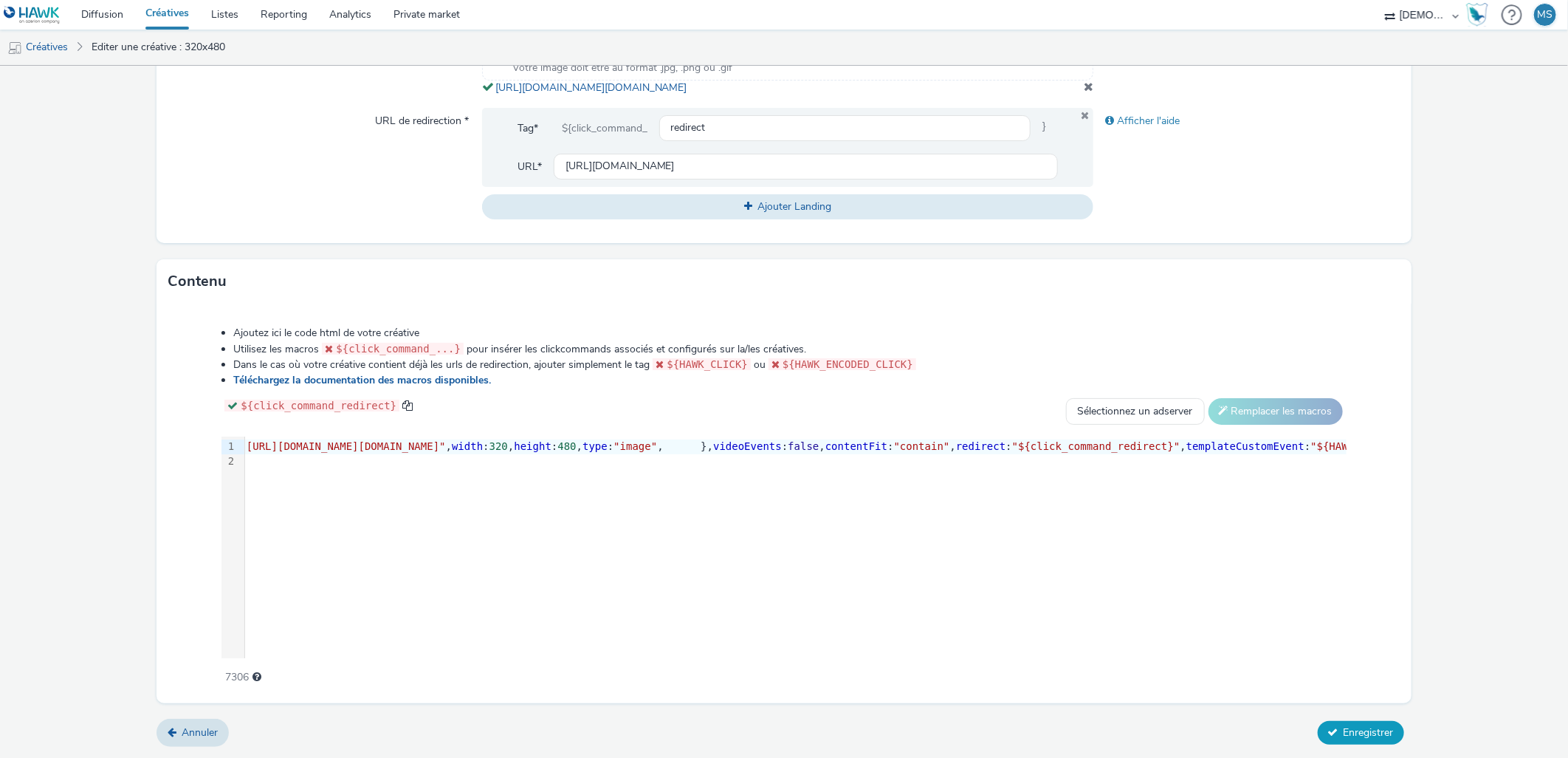
click at [1345, 737] on span "Enregistrer" at bounding box center [1368, 733] width 50 height 14
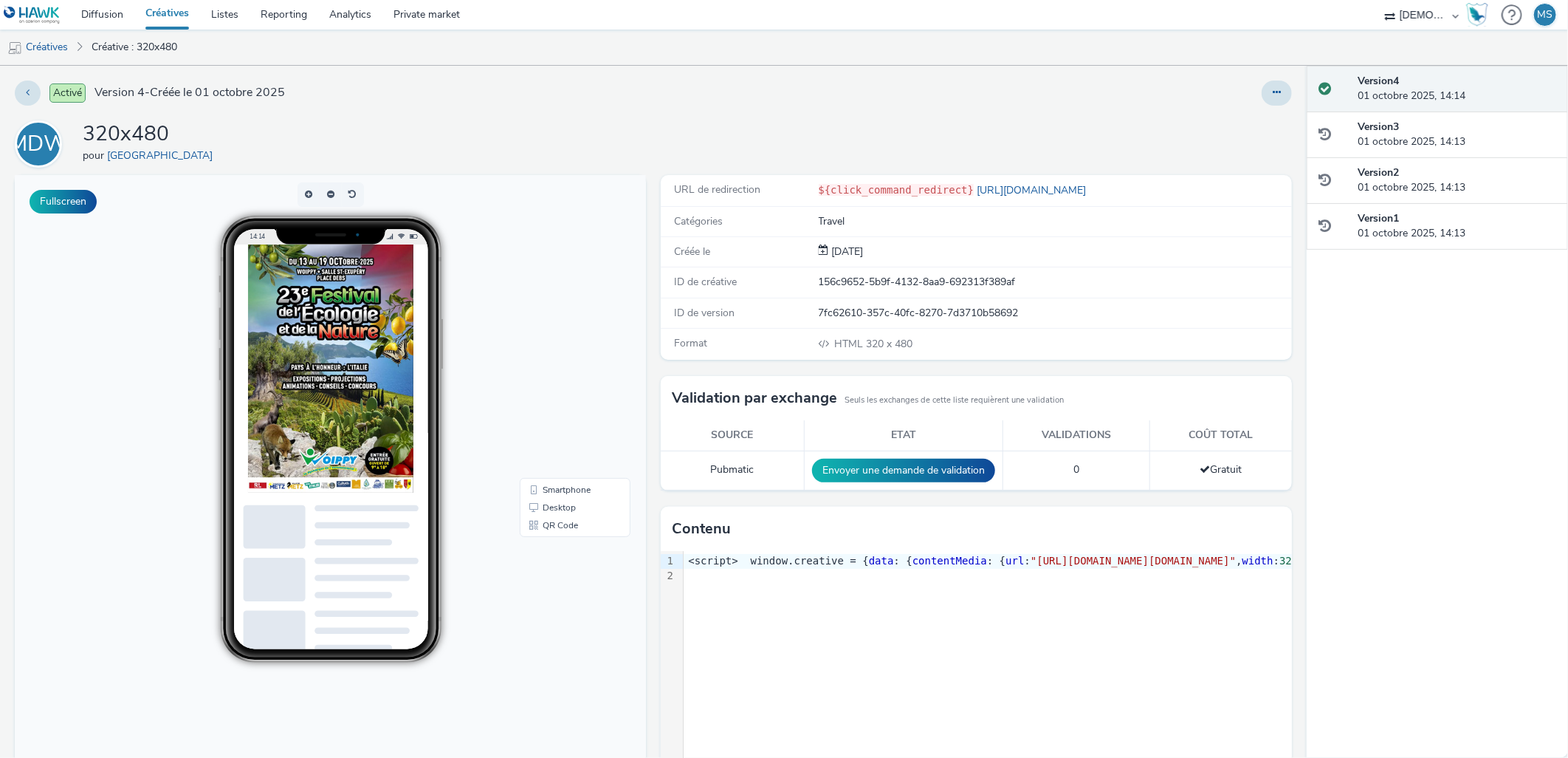
click at [497, 116] on div "Activé Version 4 - Créée le 01 octobre 2025 MDW 320x480 pour MAIRIE DE WOIPPY F…" at bounding box center [653, 411] width 1306 height 692
click at [104, 16] on link "Diffusion" at bounding box center [103, 14] width 65 height 30
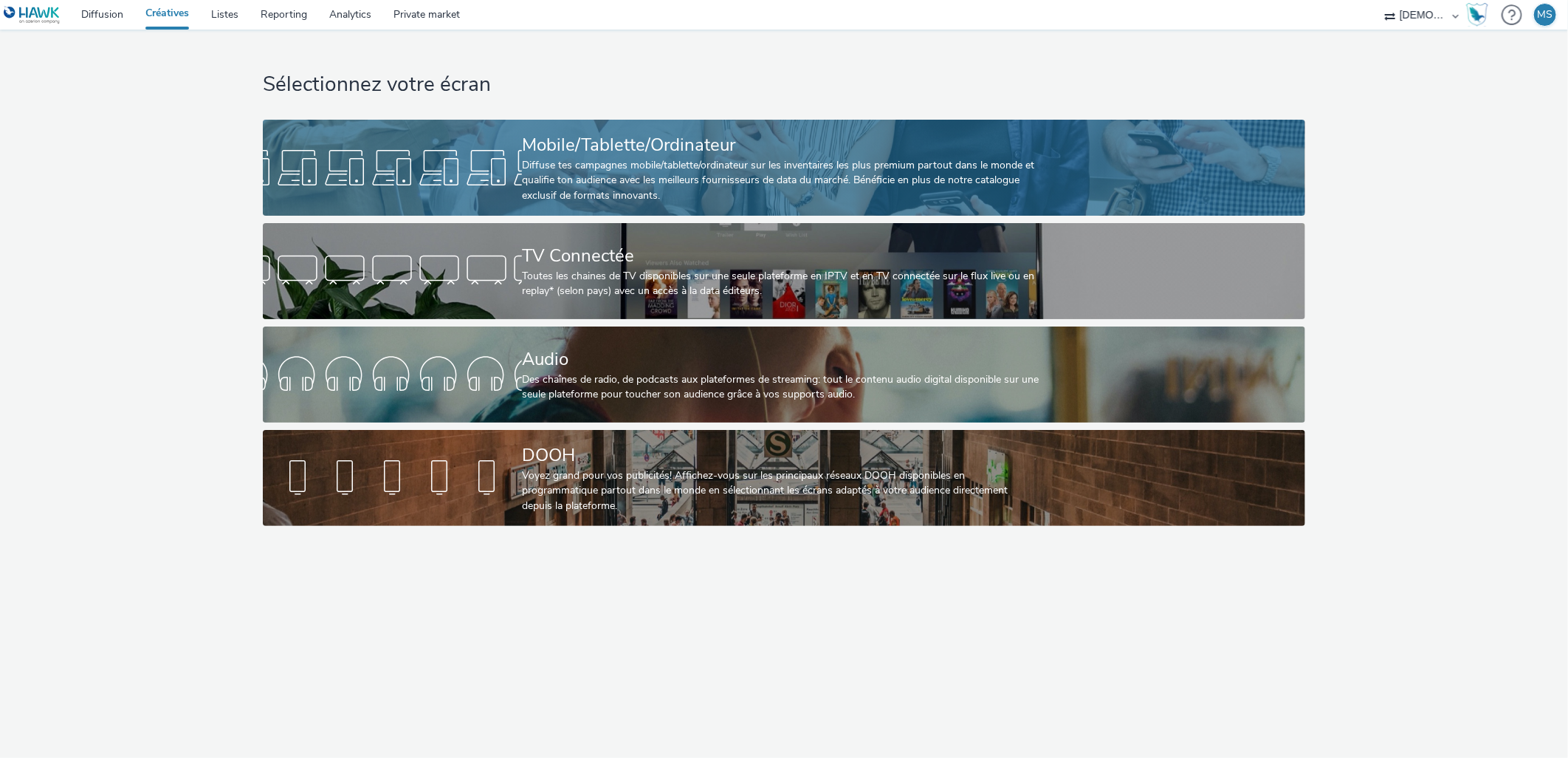
click at [578, 194] on div "Diffuse tes campagnes mobile/tablette/ordinateur sur les inventaires les plus p…" at bounding box center [781, 180] width 518 height 45
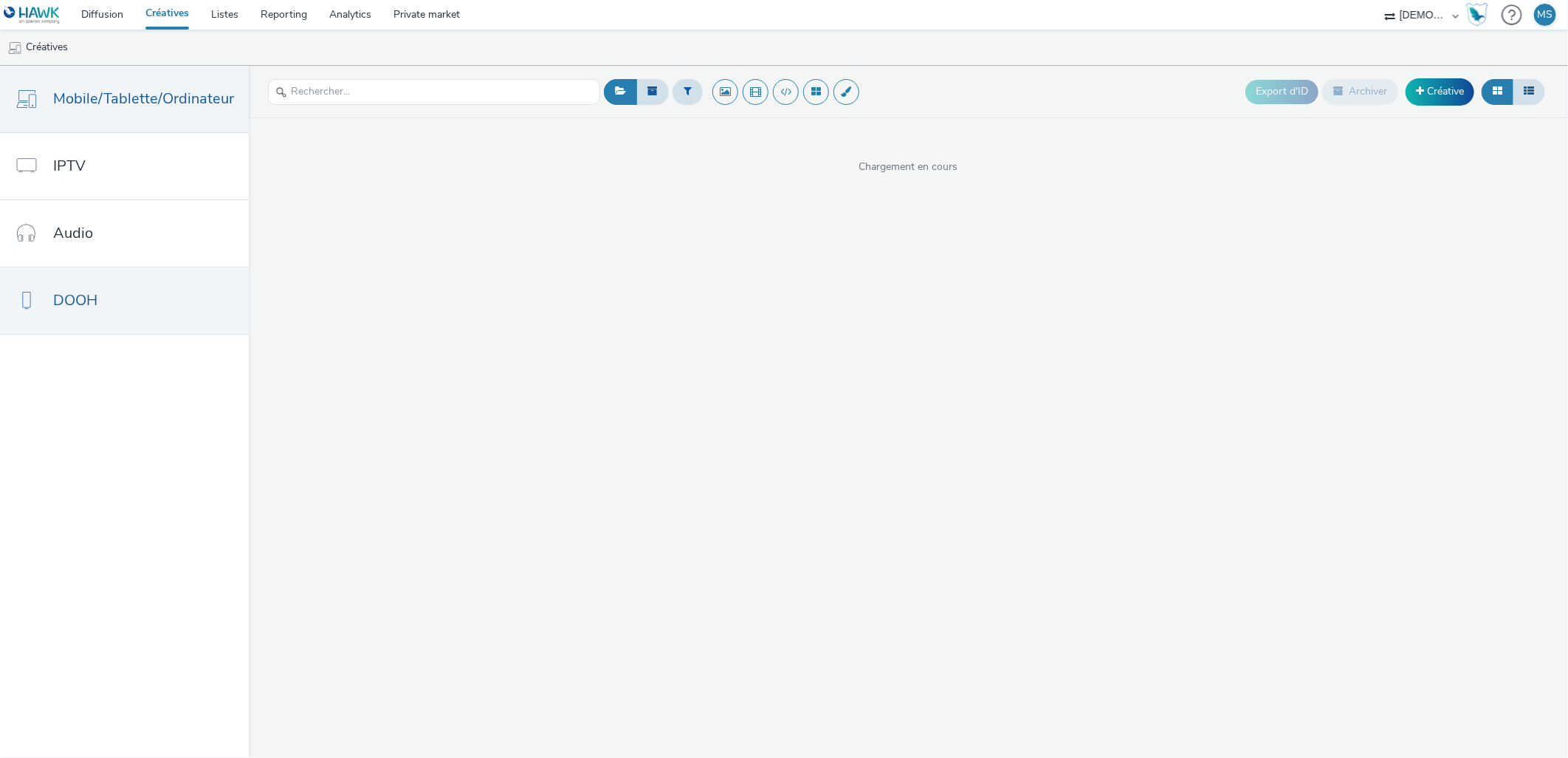
click at [88, 320] on link "DOOH" at bounding box center [124, 301] width 249 height 66
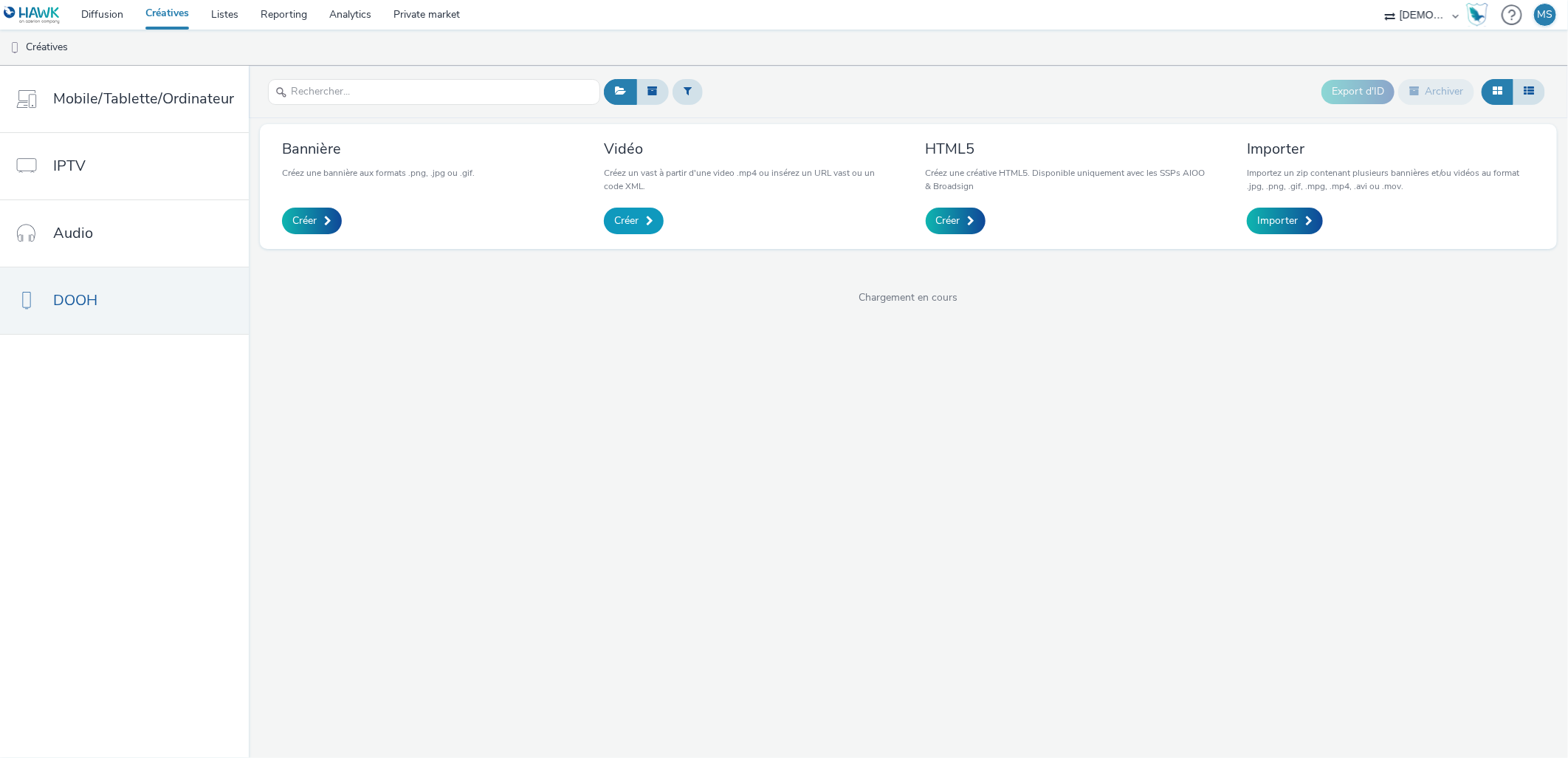
click at [615, 231] on link "Créer" at bounding box center [634, 220] width 59 height 26
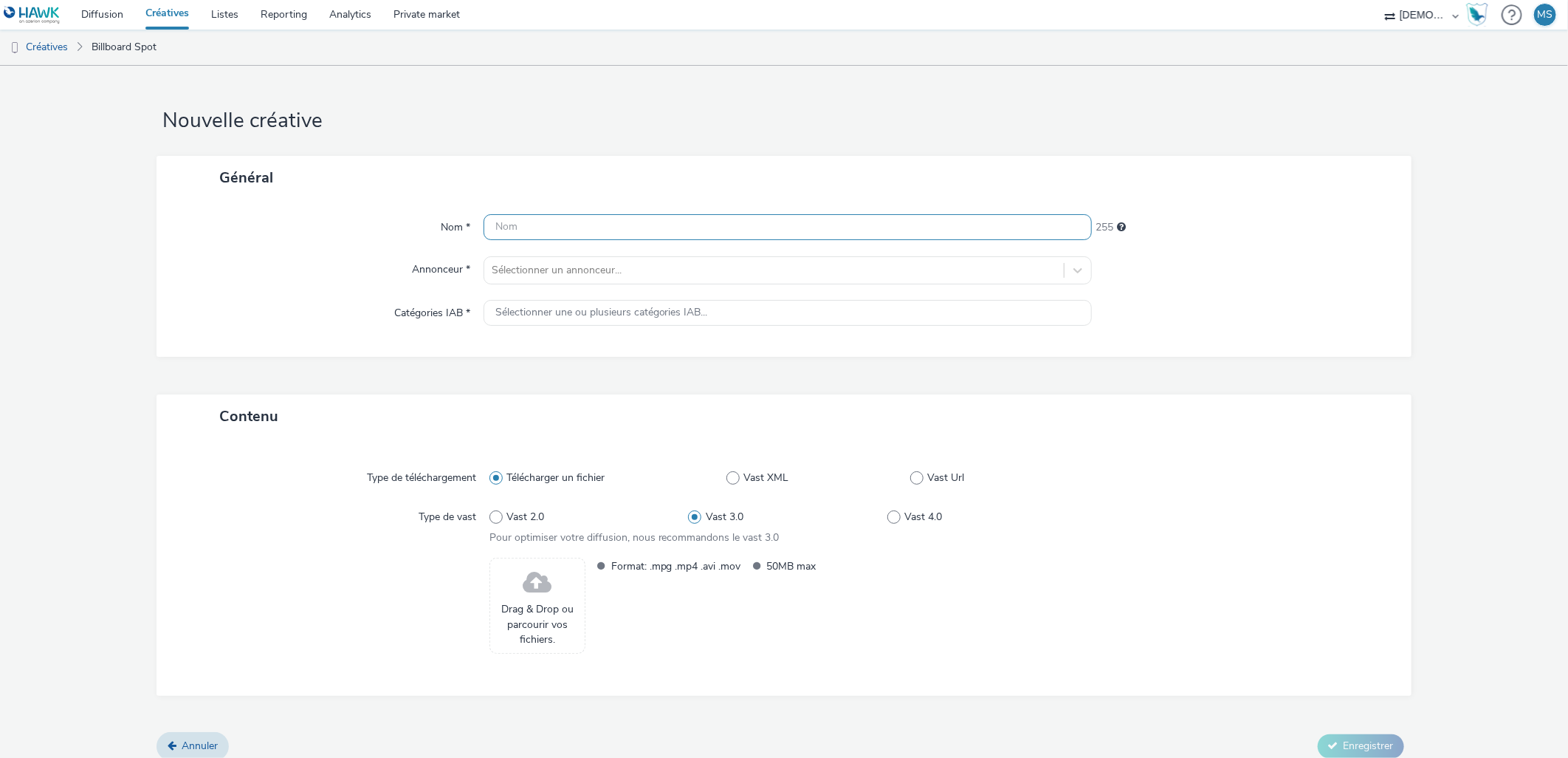
click at [516, 223] on input "text" at bounding box center [787, 227] width 609 height 25
type input "1080x1920"
click at [556, 274] on div at bounding box center [775, 270] width 566 height 18
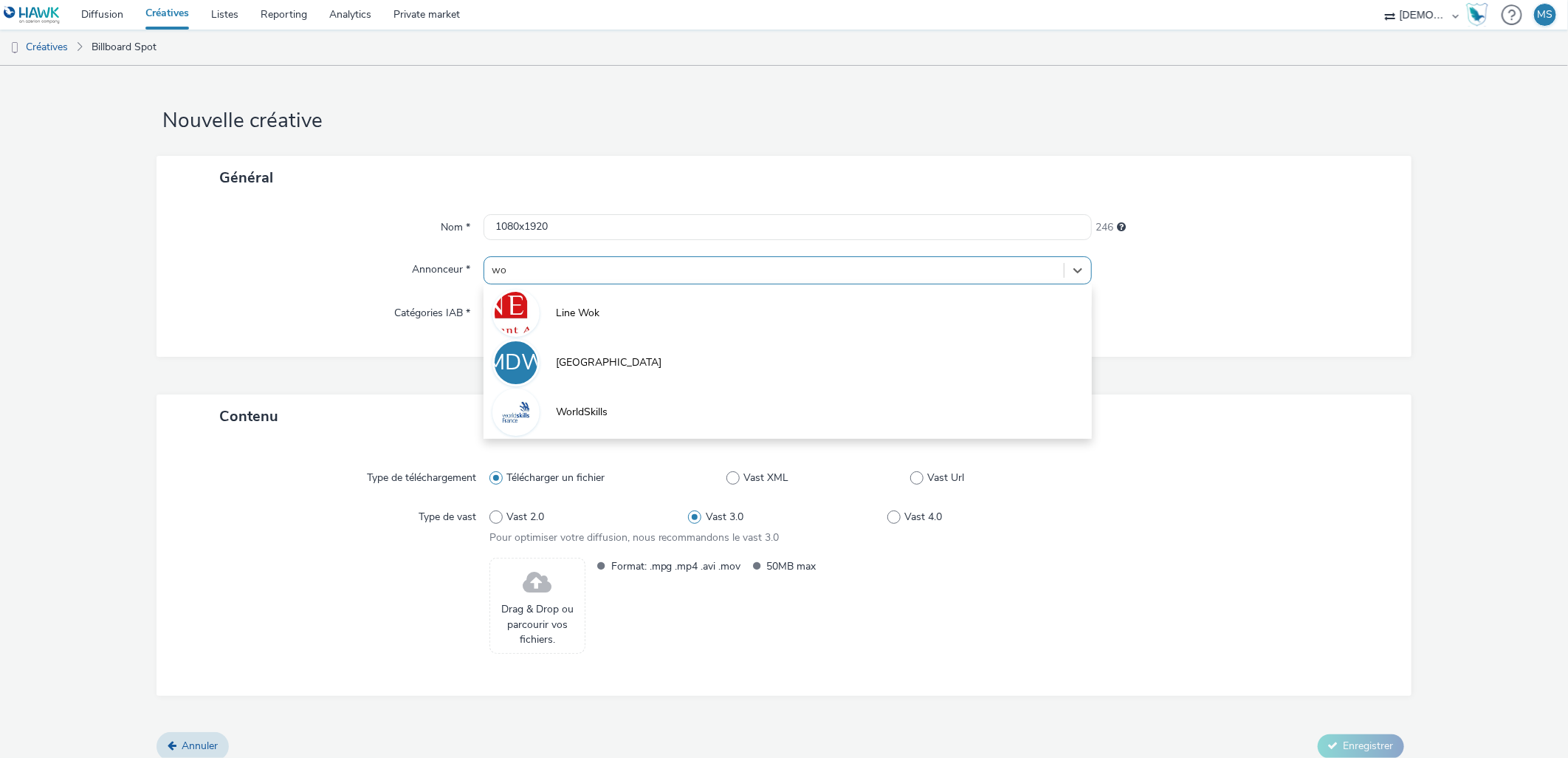
type input "woi"
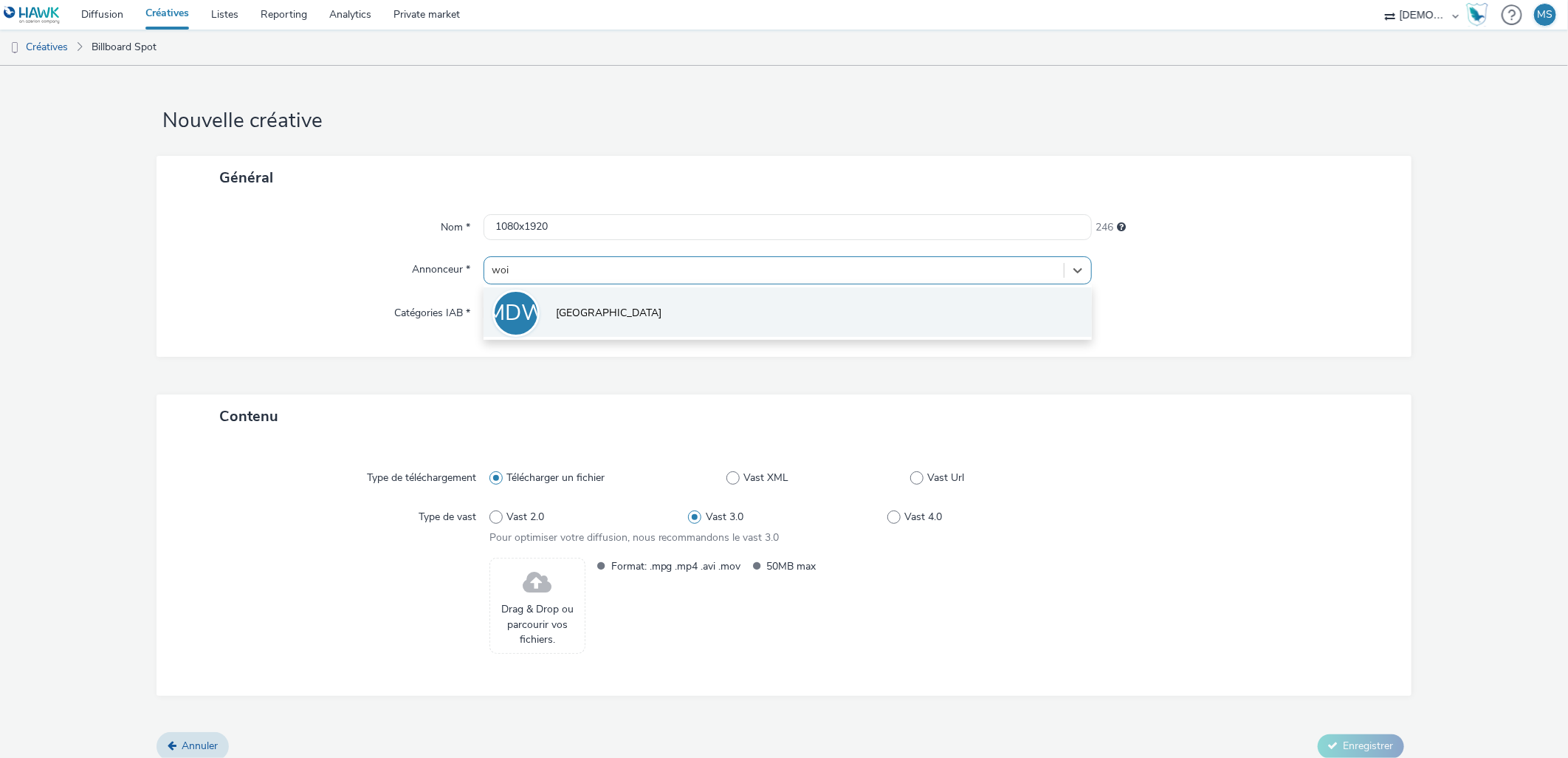
click at [572, 326] on li "MDW [GEOGRAPHIC_DATA]" at bounding box center [787, 312] width 609 height 49
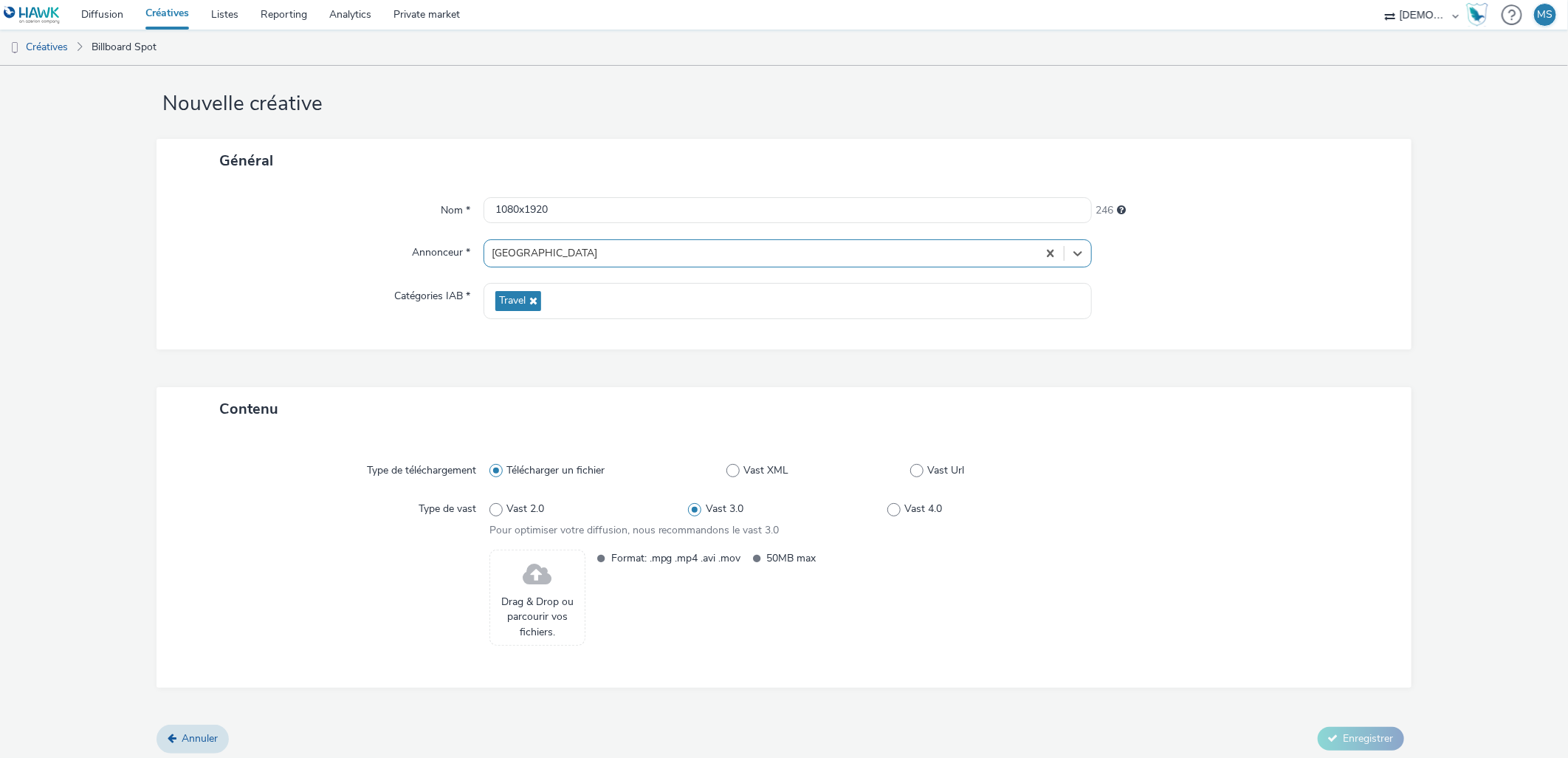
scroll to position [22, 0]
click at [533, 629] on span "Drag & Drop ou parcourir vos fichiers." at bounding box center [538, 612] width 80 height 45
click at [561, 606] on span "Drag & Drop ou parcourir vos fichiers." at bounding box center [538, 612] width 80 height 45
click at [546, 558] on span at bounding box center [537, 570] width 29 height 39
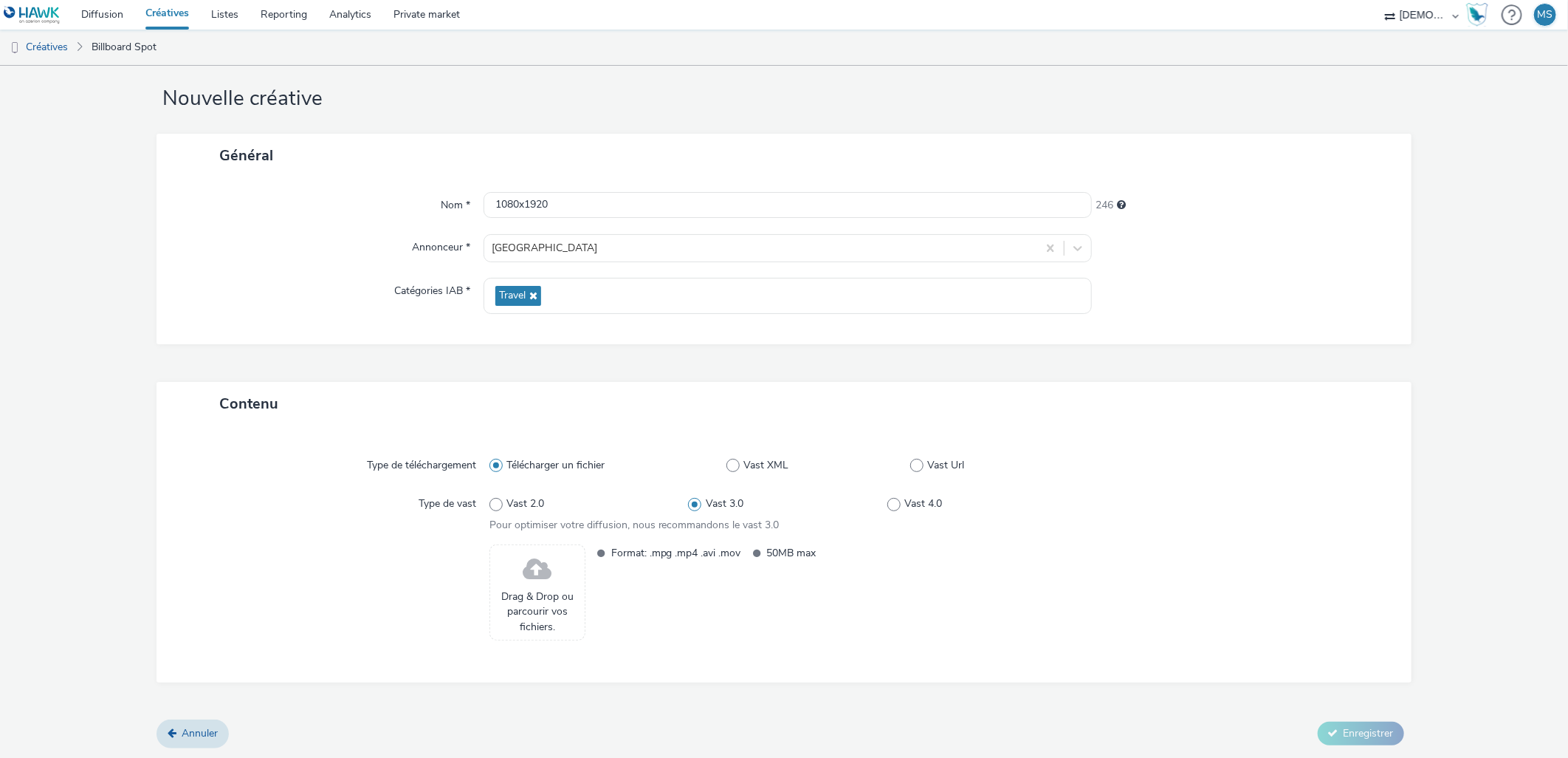
click at [546, 558] on span at bounding box center [537, 570] width 29 height 39
click at [544, 557] on span at bounding box center [537, 570] width 29 height 39
click at [527, 572] on span at bounding box center [537, 570] width 29 height 39
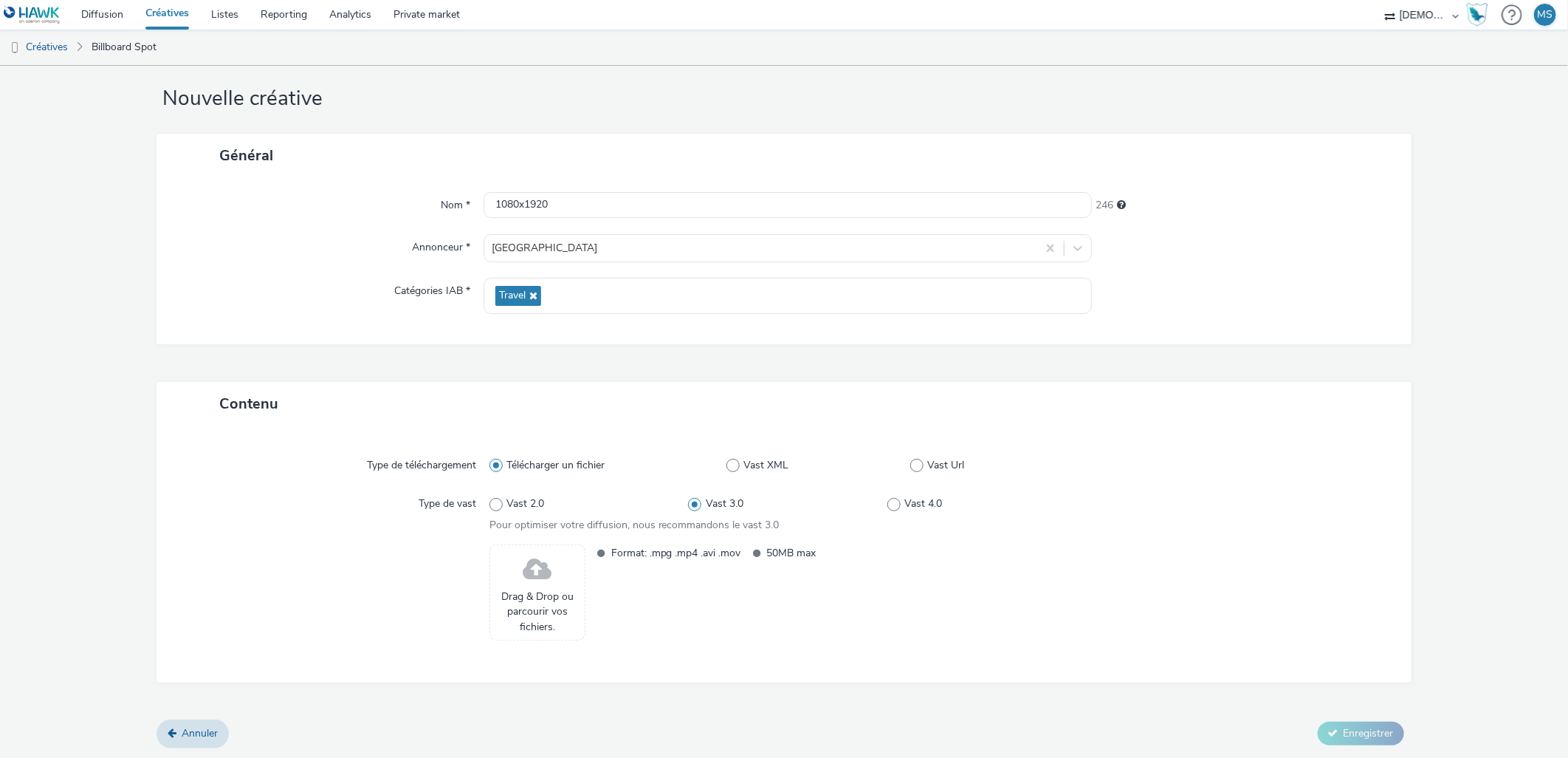
click at [526, 571] on span at bounding box center [537, 570] width 29 height 39
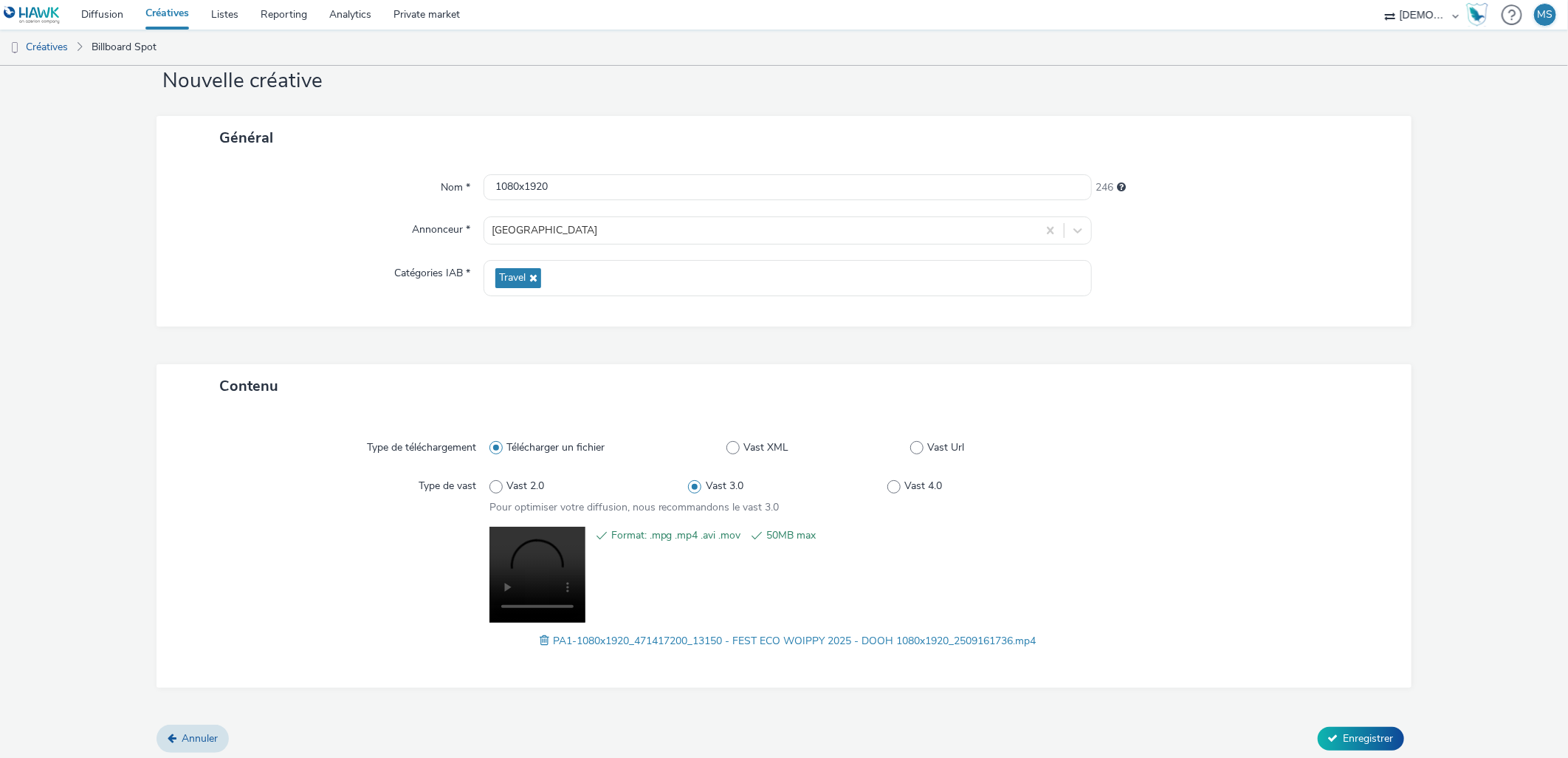
scroll to position [42, 0]
click at [1353, 734] on span "Enregistrer" at bounding box center [1368, 735] width 50 height 14
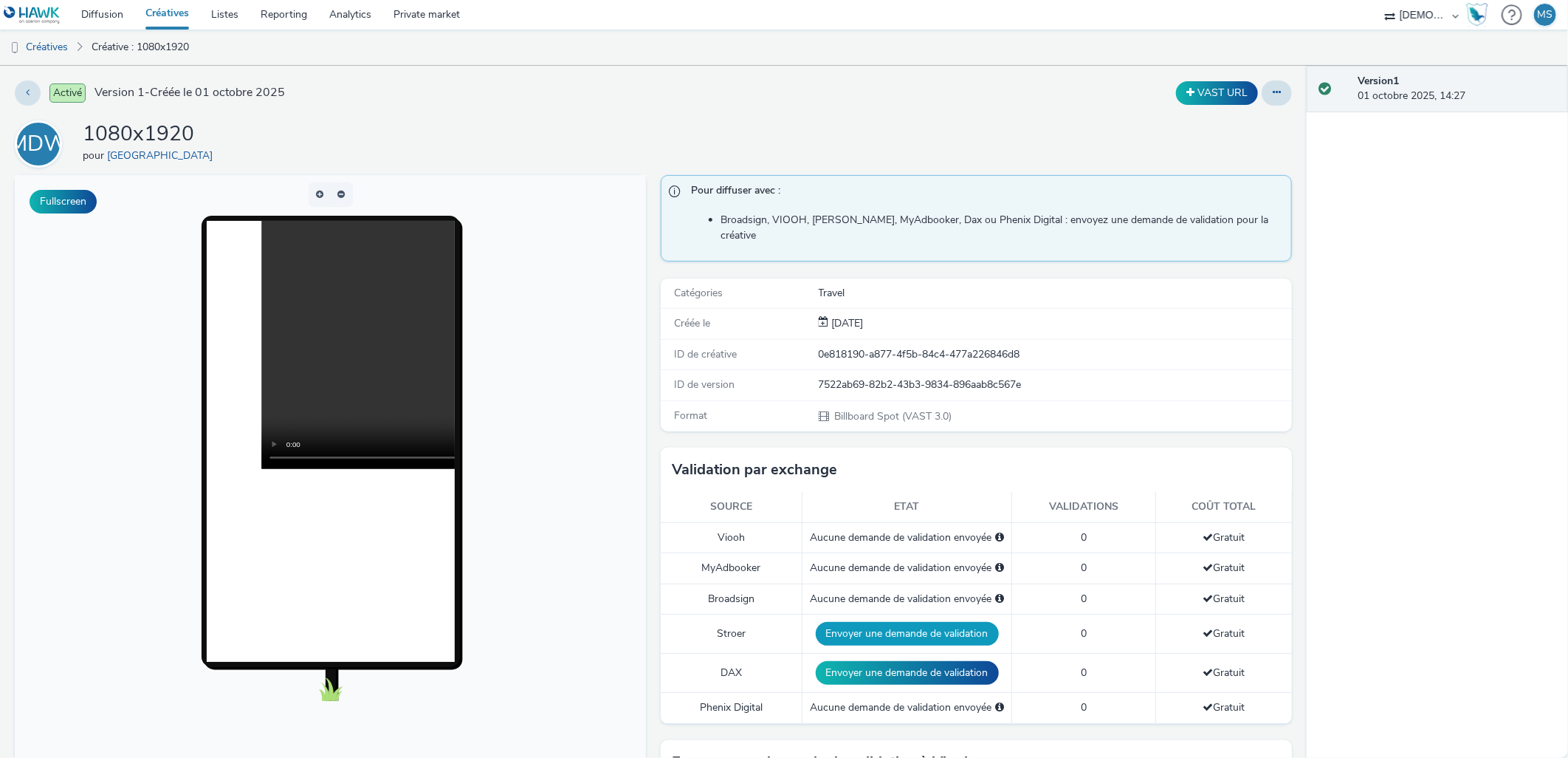
click at [927, 622] on button "Envoyer une demande de validation" at bounding box center [907, 634] width 183 height 24
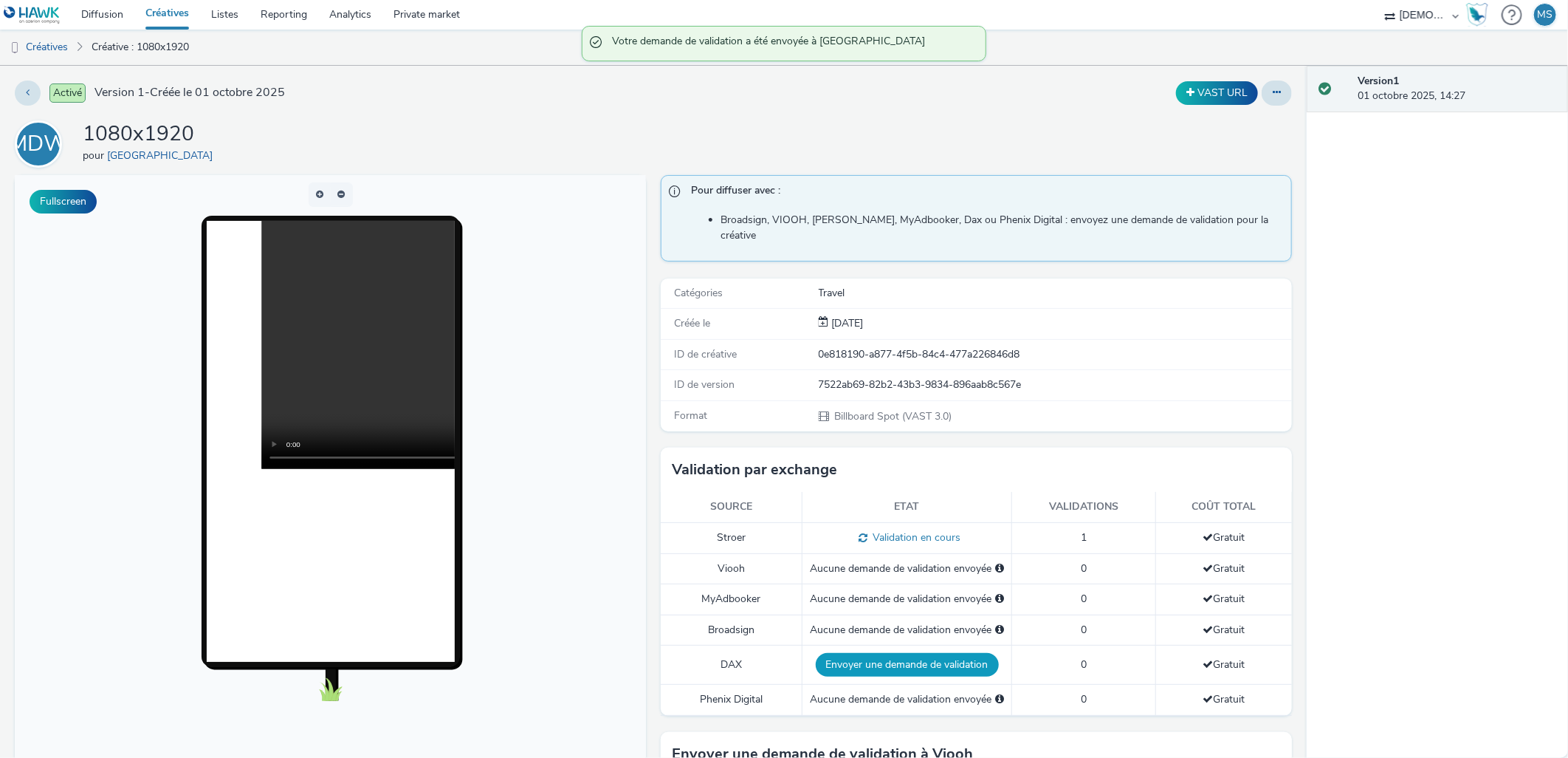
click at [903, 653] on button "Envoyer une demande de validation" at bounding box center [907, 665] width 183 height 24
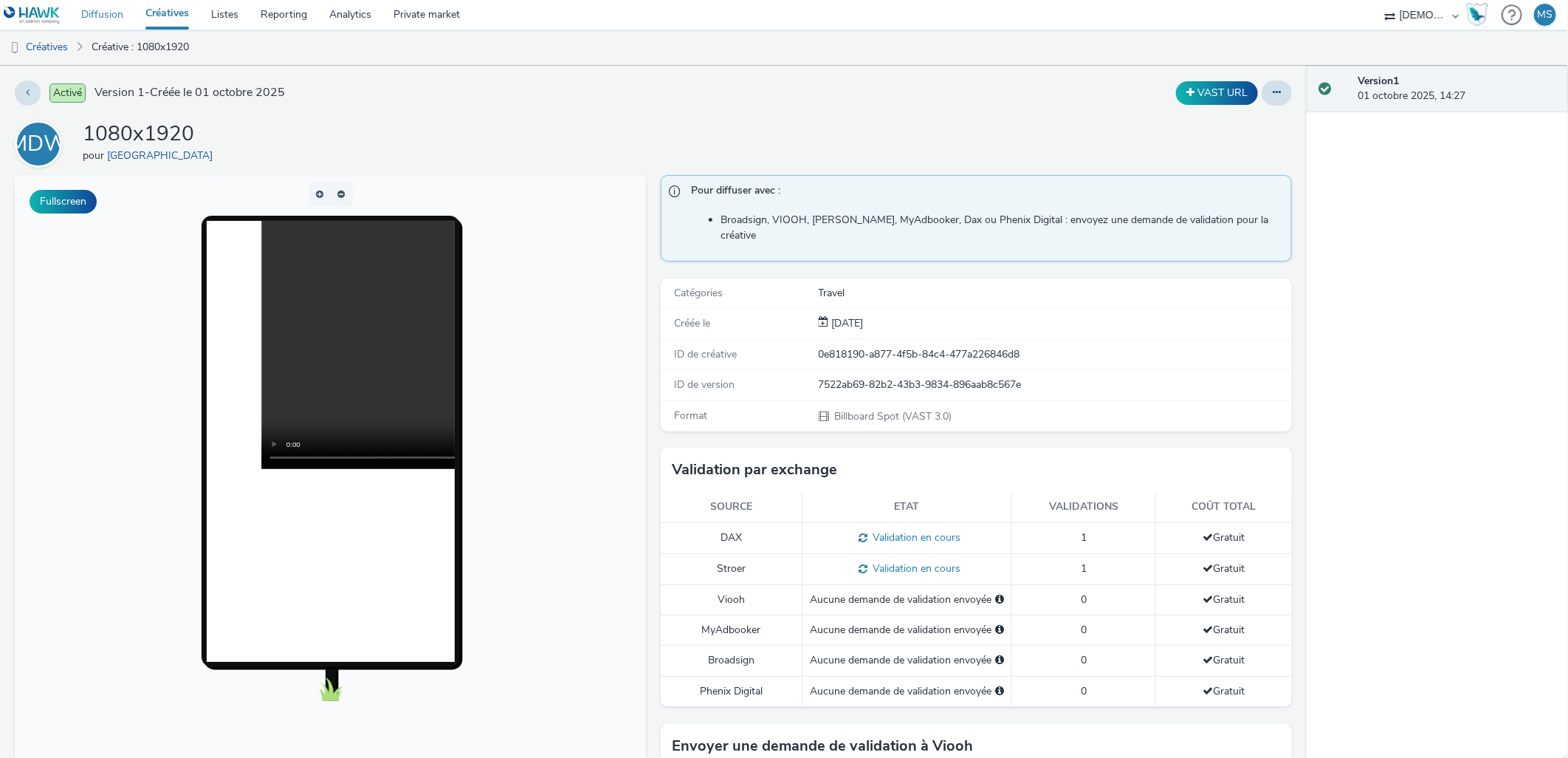
click at [82, 11] on link "Diffusion" at bounding box center [103, 14] width 65 height 30
